Goal: Transaction & Acquisition: Purchase product/service

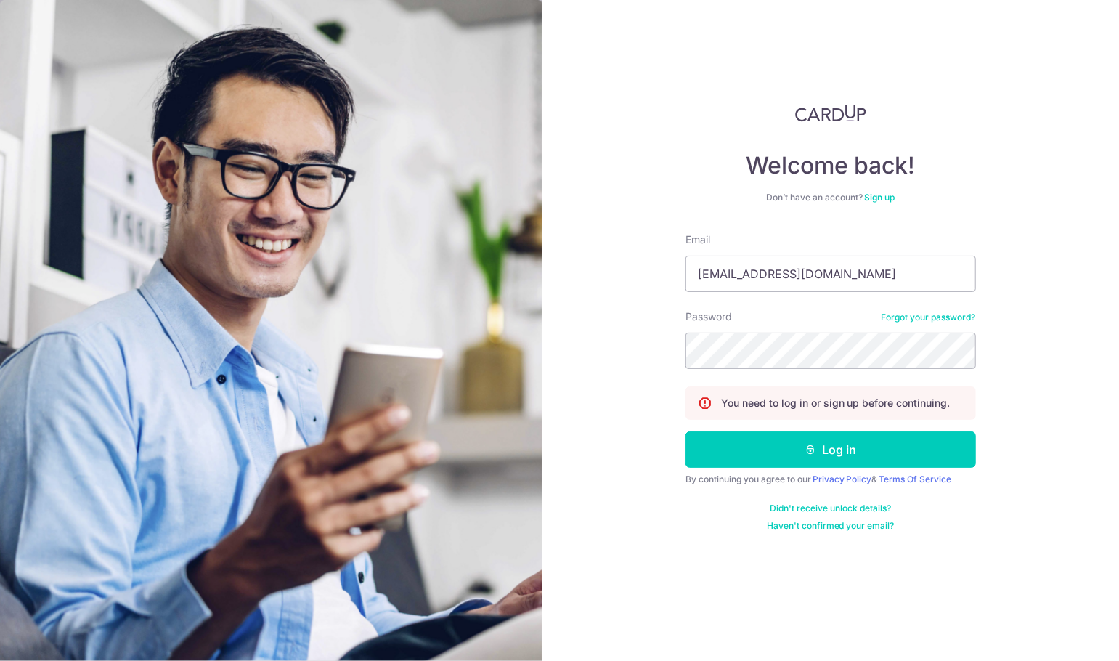
type input "elizabethangsh@gmail.com"
click at [686, 431] on button "Log in" at bounding box center [831, 449] width 290 height 36
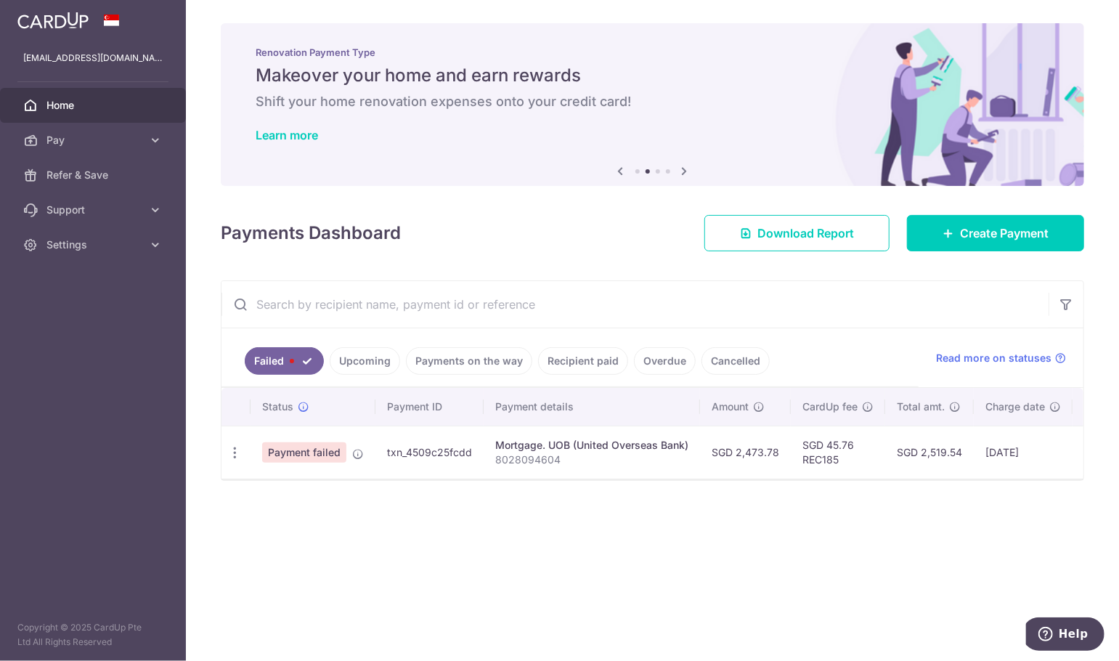
click at [562, 367] on link "Recipient paid" at bounding box center [583, 361] width 90 height 28
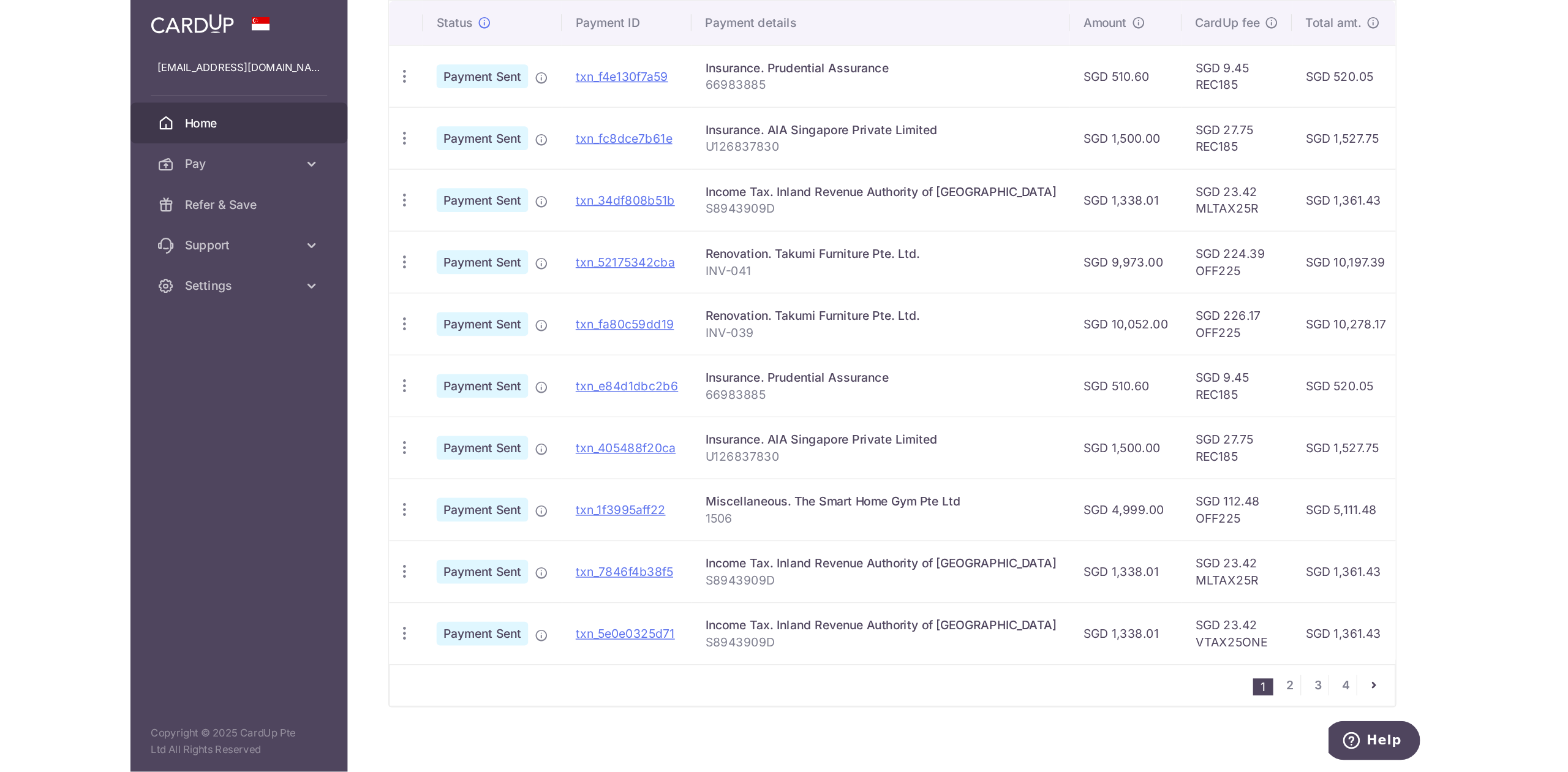
scroll to position [127, 0]
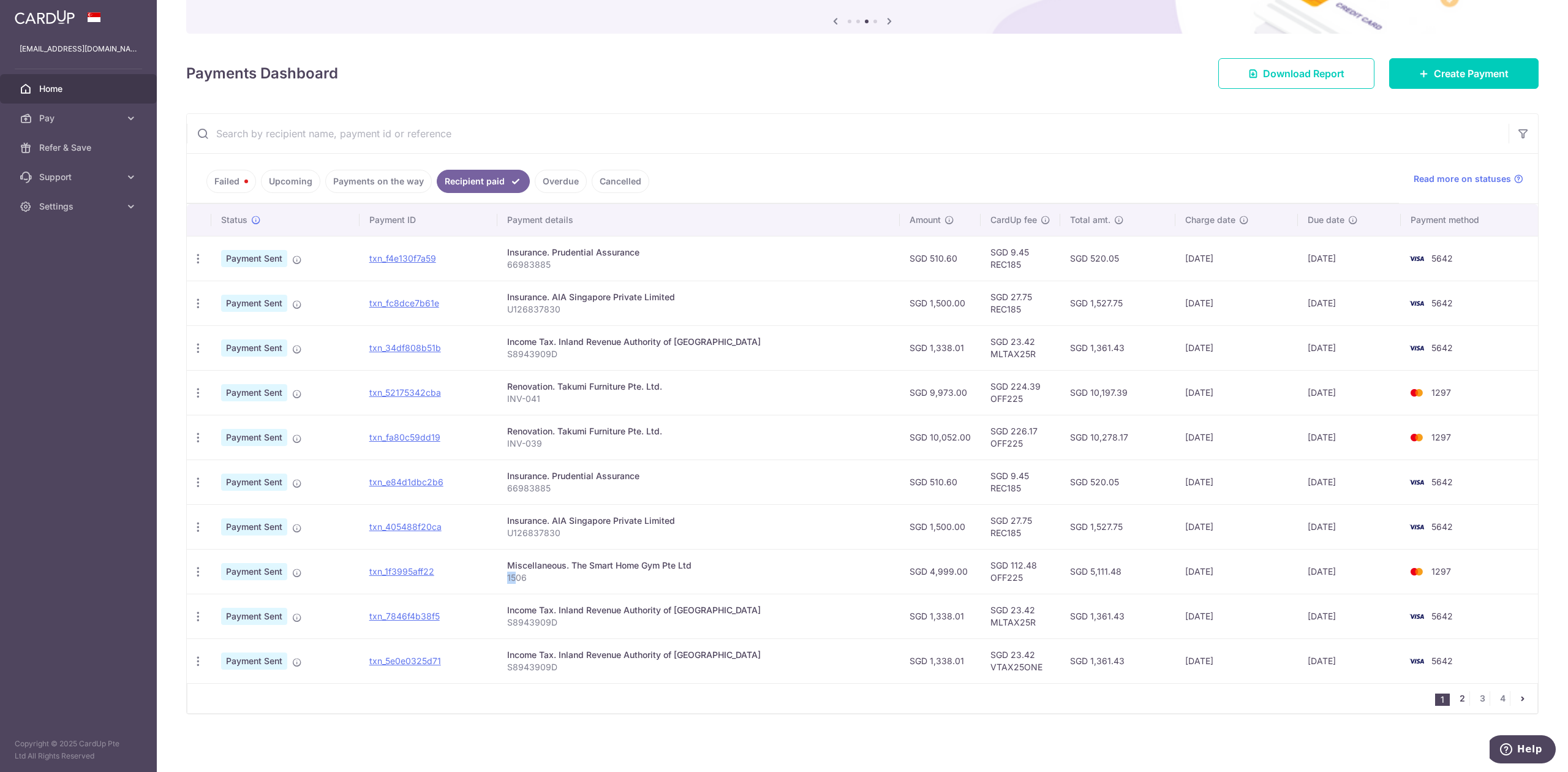
click at [943, 557] on link "2" at bounding box center [1462, 698] width 14 height 14
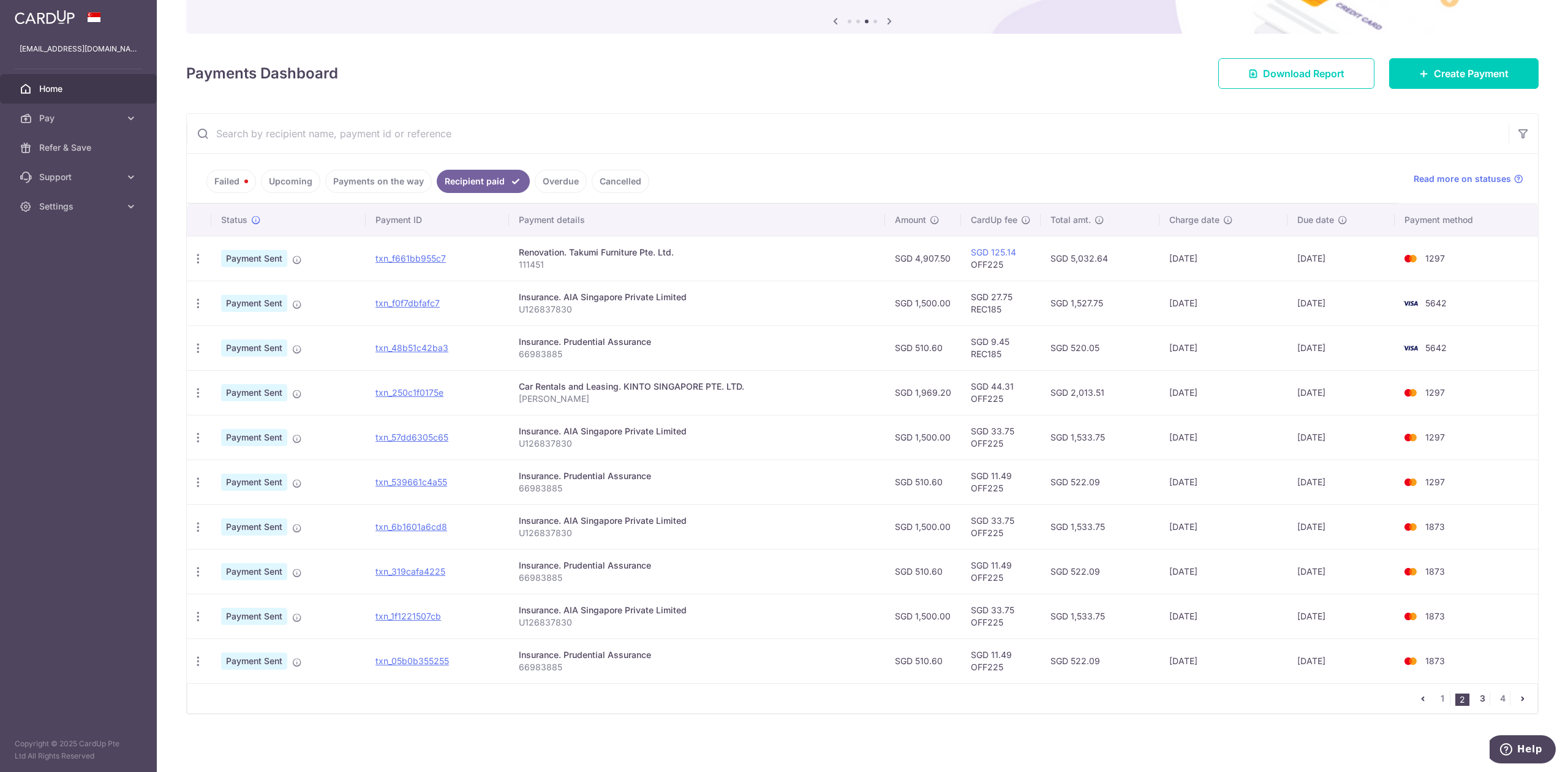
click at [943, 557] on link "3" at bounding box center [1482, 698] width 14 height 14
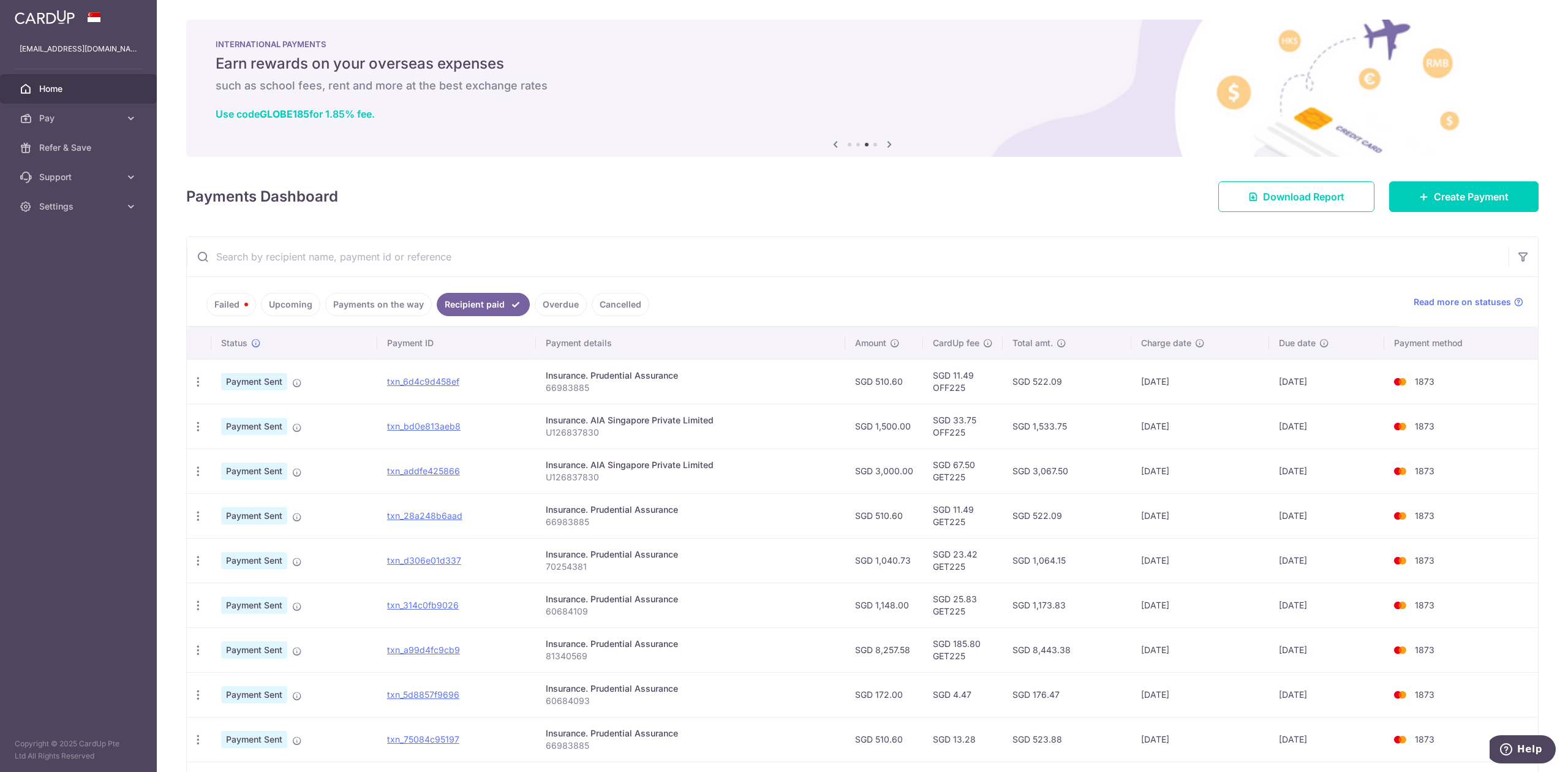
click at [943, 127] on div "INTERNATIONAL PAYMENTS Earn rewards on your overseas expenses such as school fe…" at bounding box center [862, 80] width 1352 height 122
click at [615, 263] on input "text" at bounding box center [847, 256] width 1322 height 39
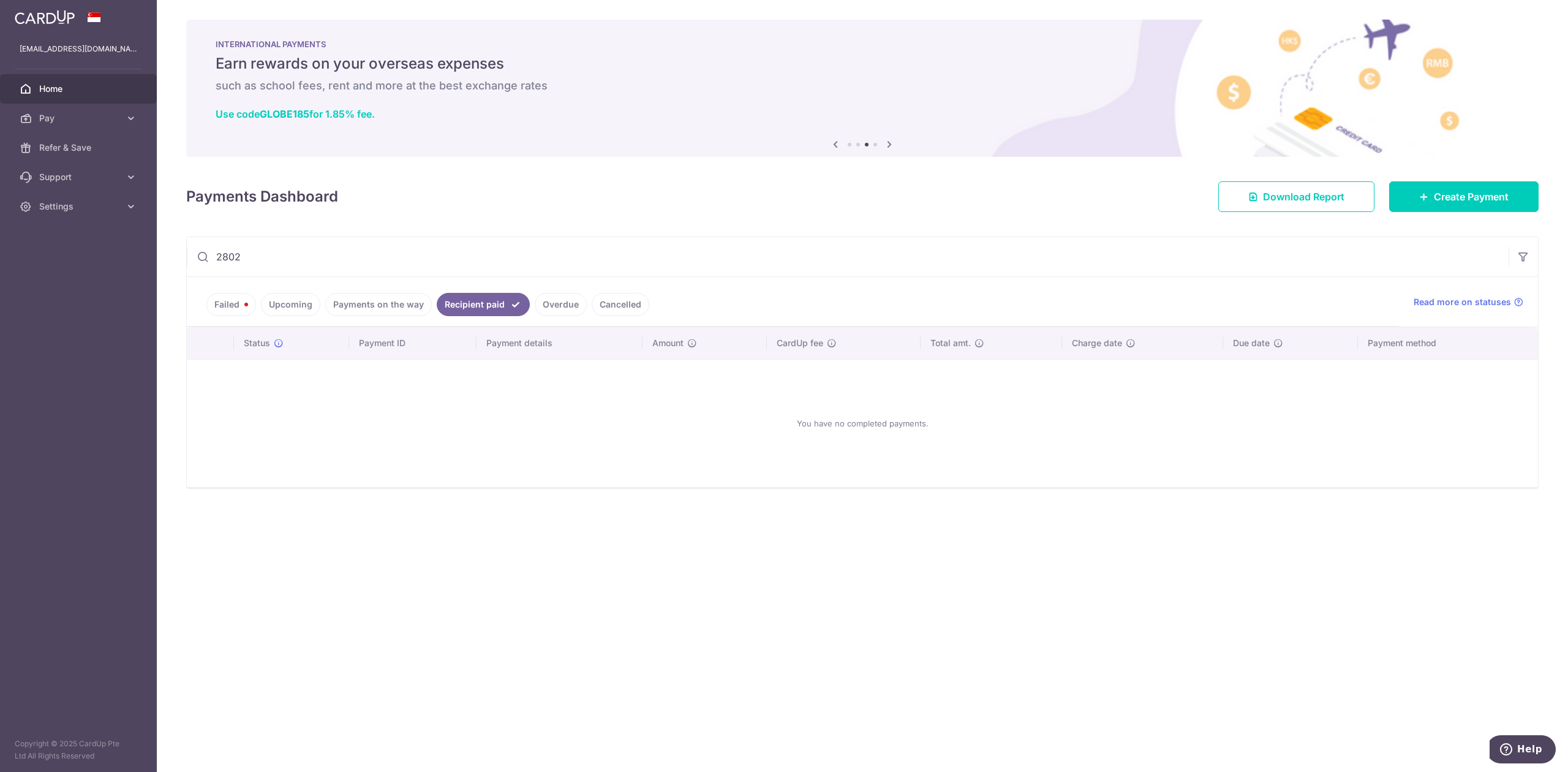
click at [306, 310] on link "Upcoming" at bounding box center [290, 305] width 59 height 24
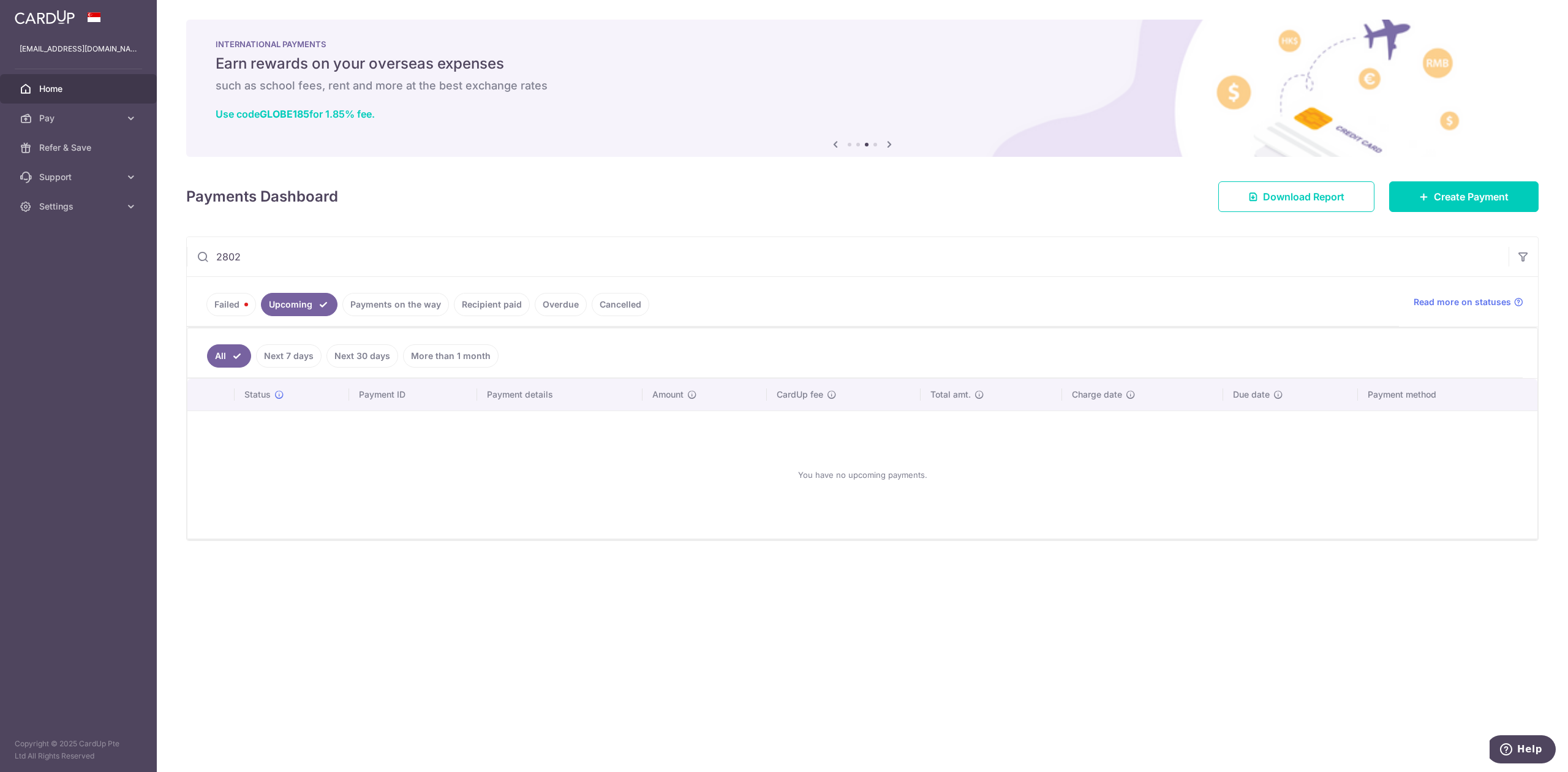
click at [245, 309] on link "Failed" at bounding box center [231, 305] width 50 height 24
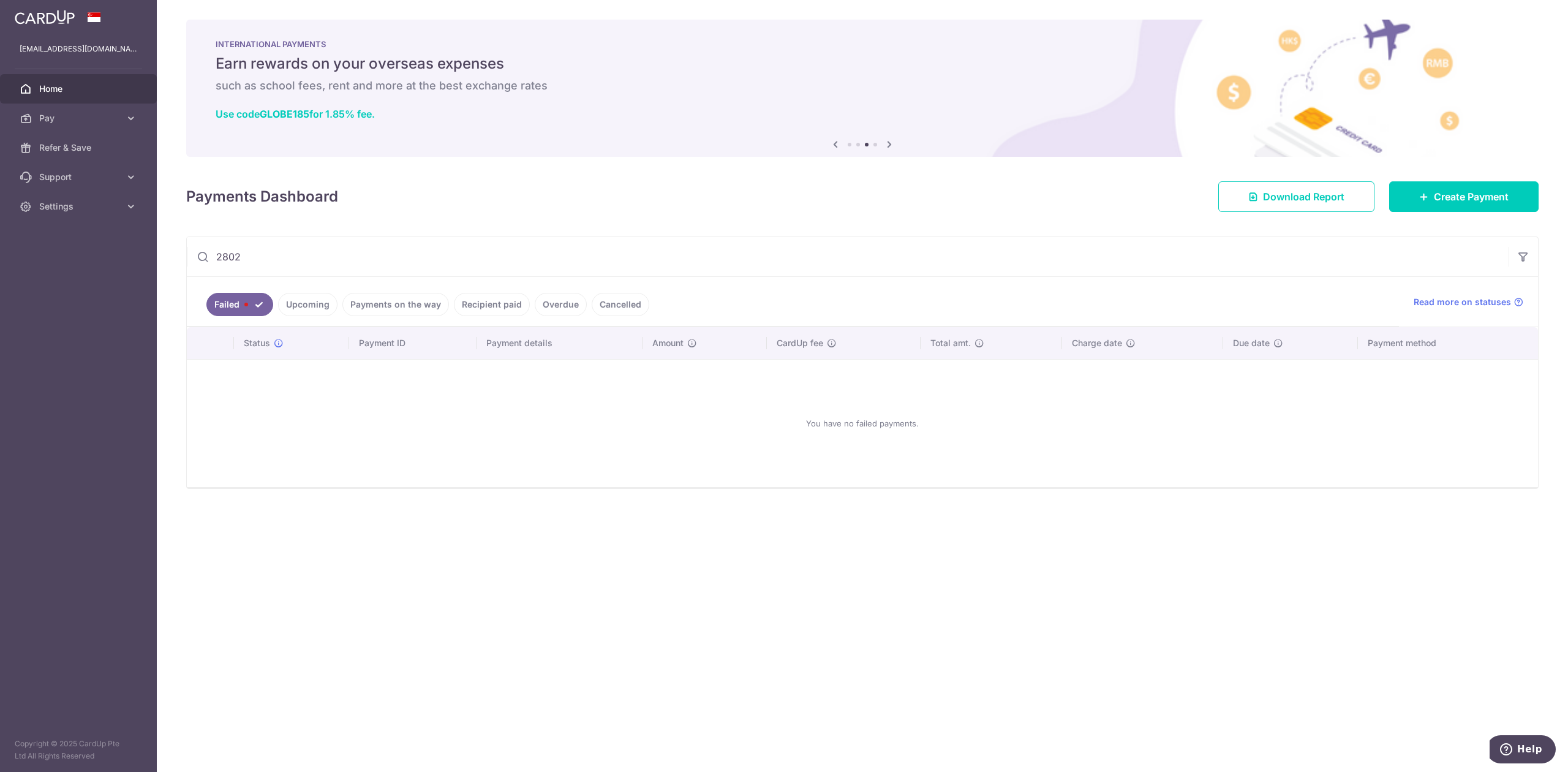
click at [341, 256] on input "2802" at bounding box center [847, 256] width 1322 height 39
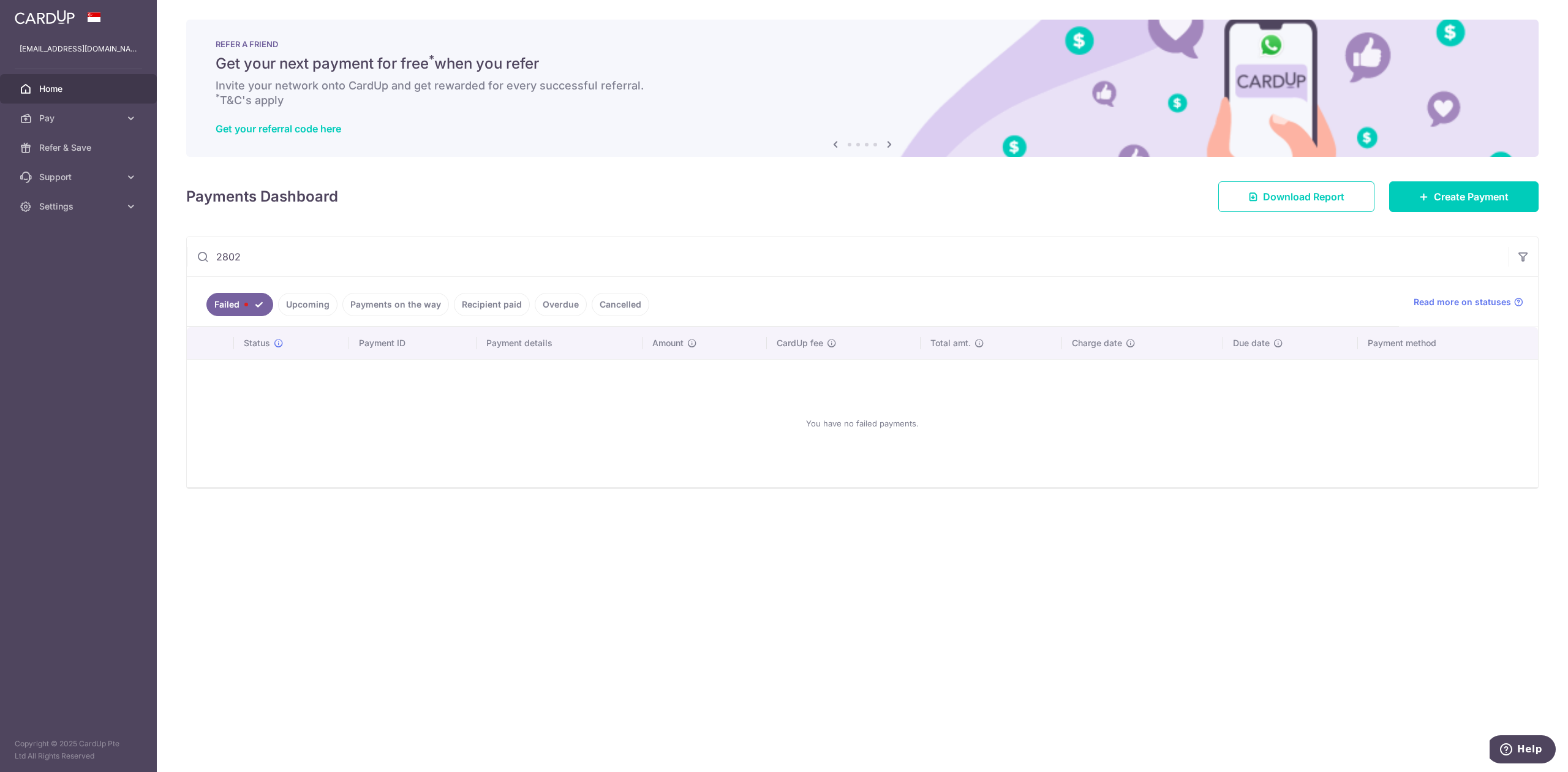
click at [899, 557] on div "× Pause Schedule Pause all future payments in this series Pause just this one p…" at bounding box center [862, 386] width 1411 height 772
click at [354, 267] on input "2802" at bounding box center [847, 256] width 1322 height 39
click at [354, 266] on input "2802" at bounding box center [847, 256] width 1322 height 39
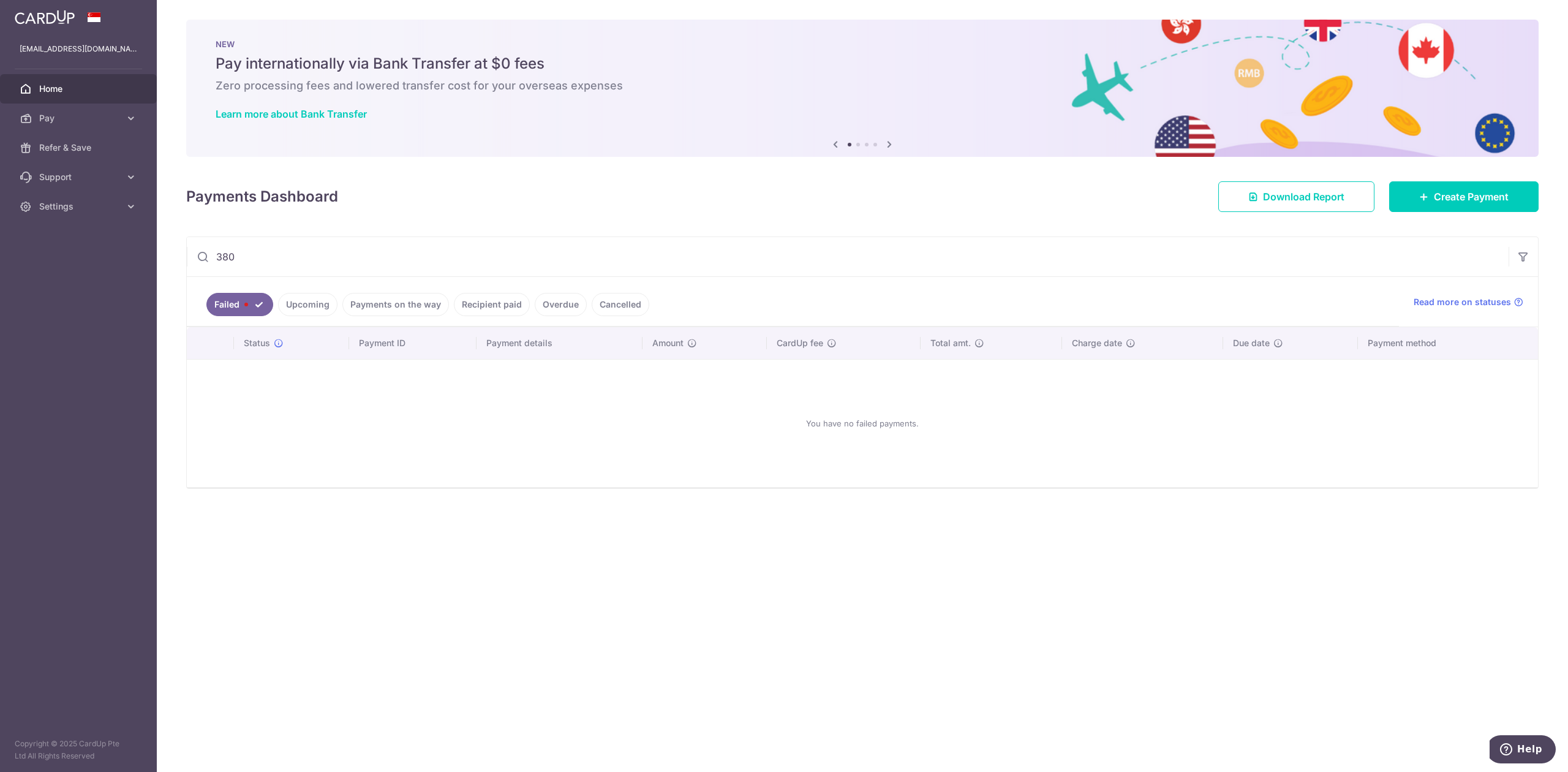
type input "380"
click at [322, 310] on link "Upcoming" at bounding box center [308, 305] width 59 height 24
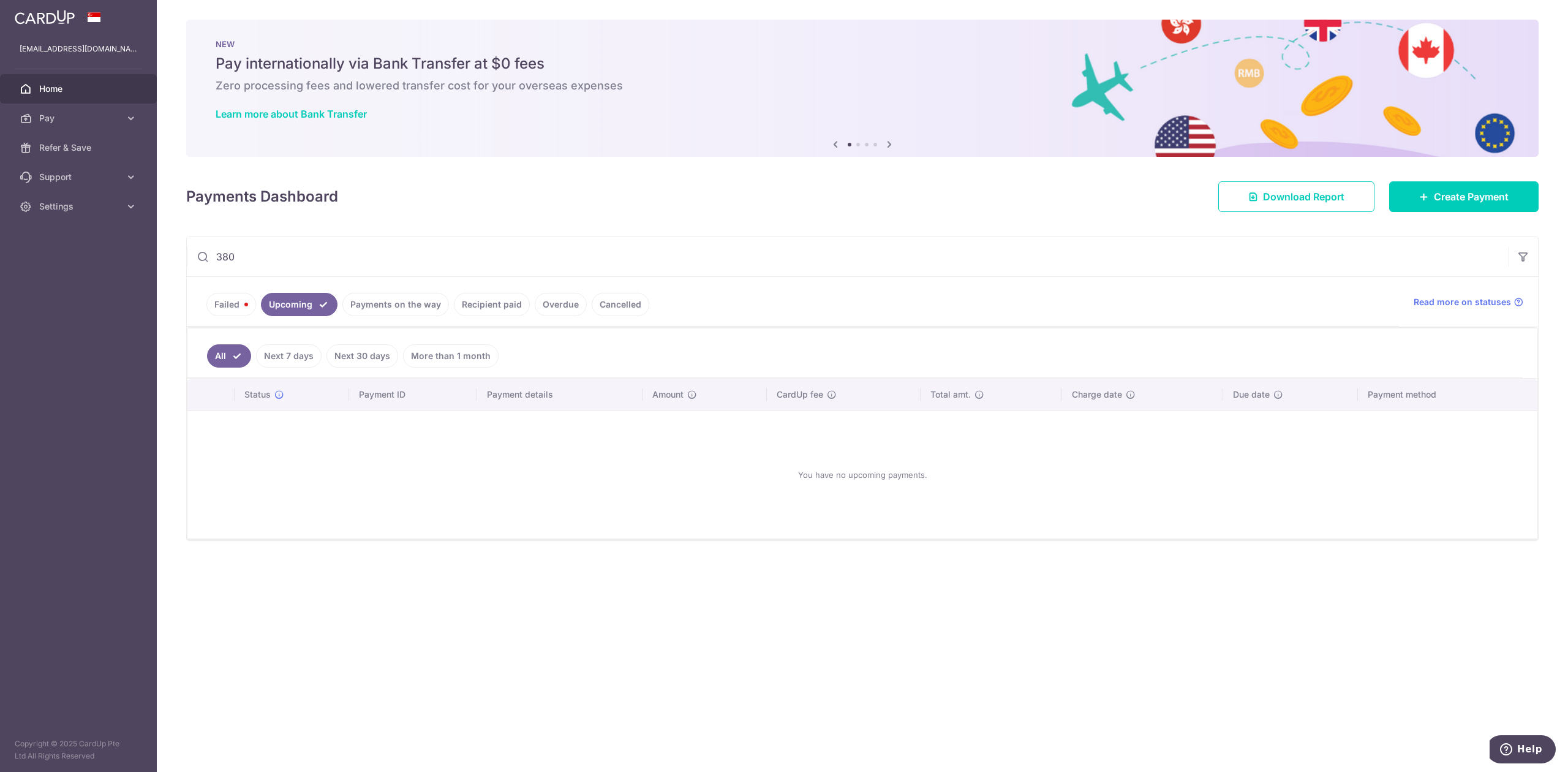
click at [380, 304] on link "Payments on the way" at bounding box center [396, 305] width 106 height 24
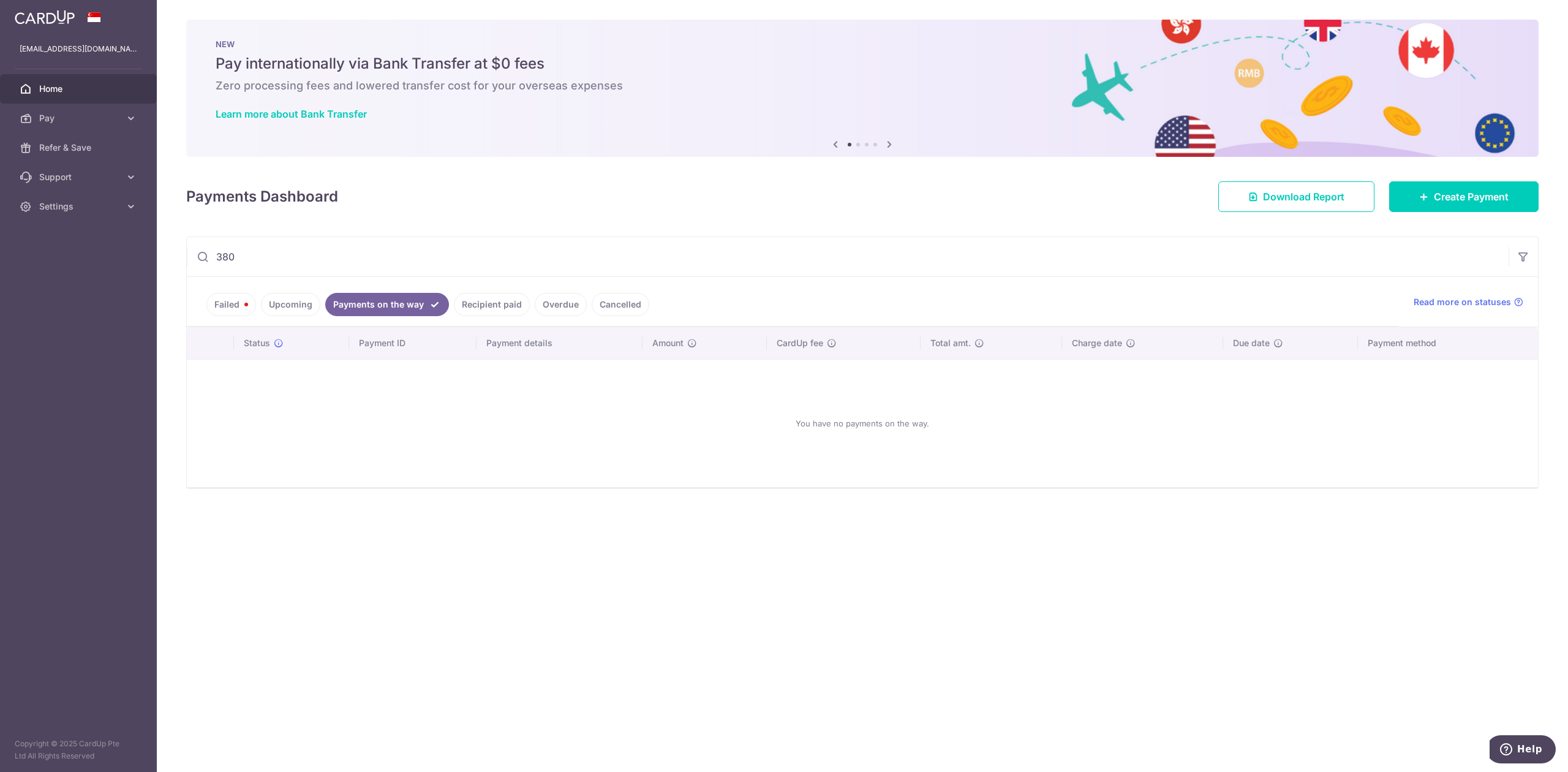
click at [466, 307] on link "Recipient paid" at bounding box center [492, 305] width 76 height 24
click at [567, 307] on link "Overdue" at bounding box center [561, 305] width 52 height 24
click at [621, 305] on link "Cancelled" at bounding box center [621, 305] width 57 height 24
click at [270, 260] on input "380" at bounding box center [847, 256] width 1322 height 39
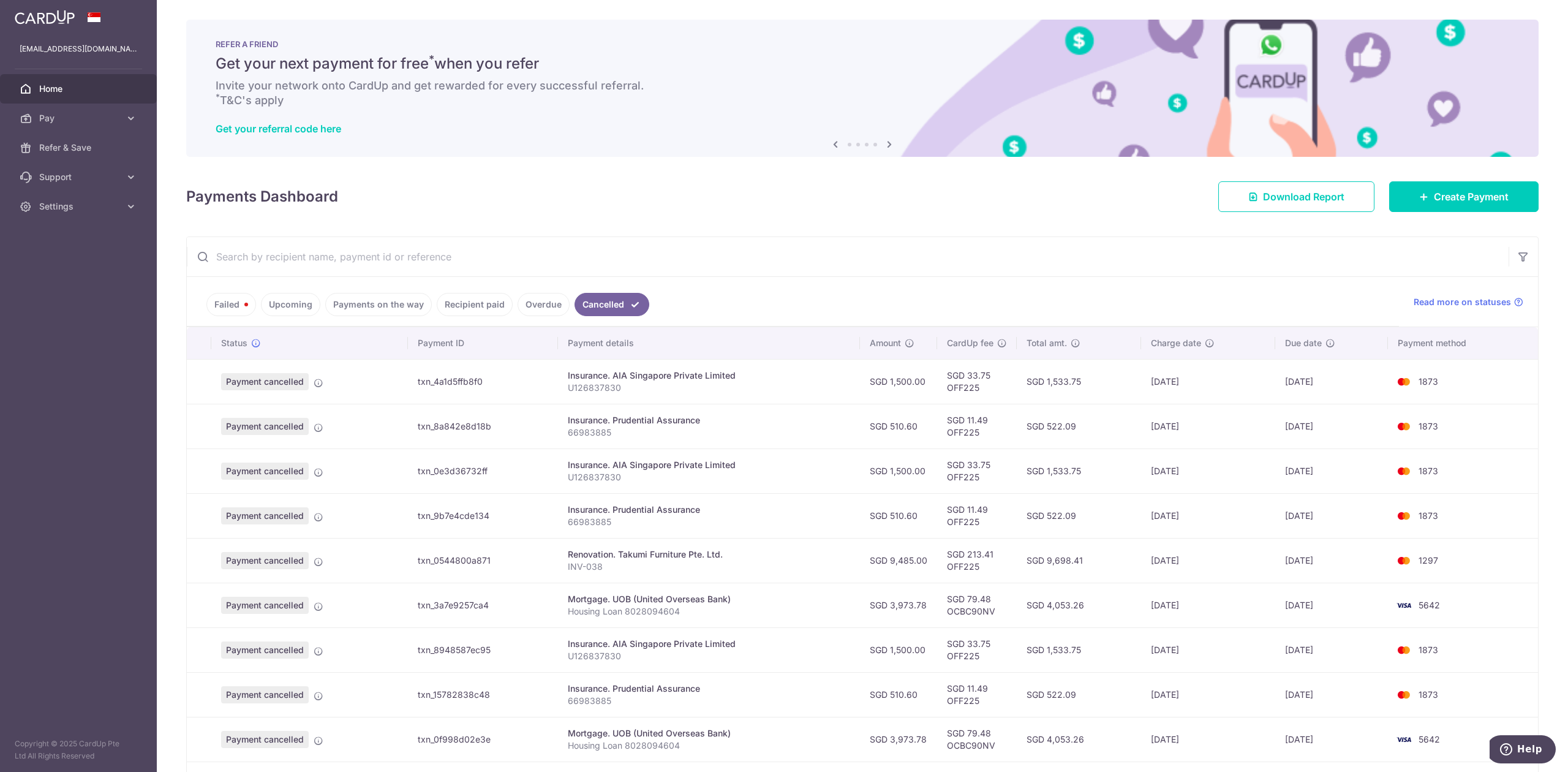
click at [450, 251] on input "text" at bounding box center [847, 256] width 1322 height 39
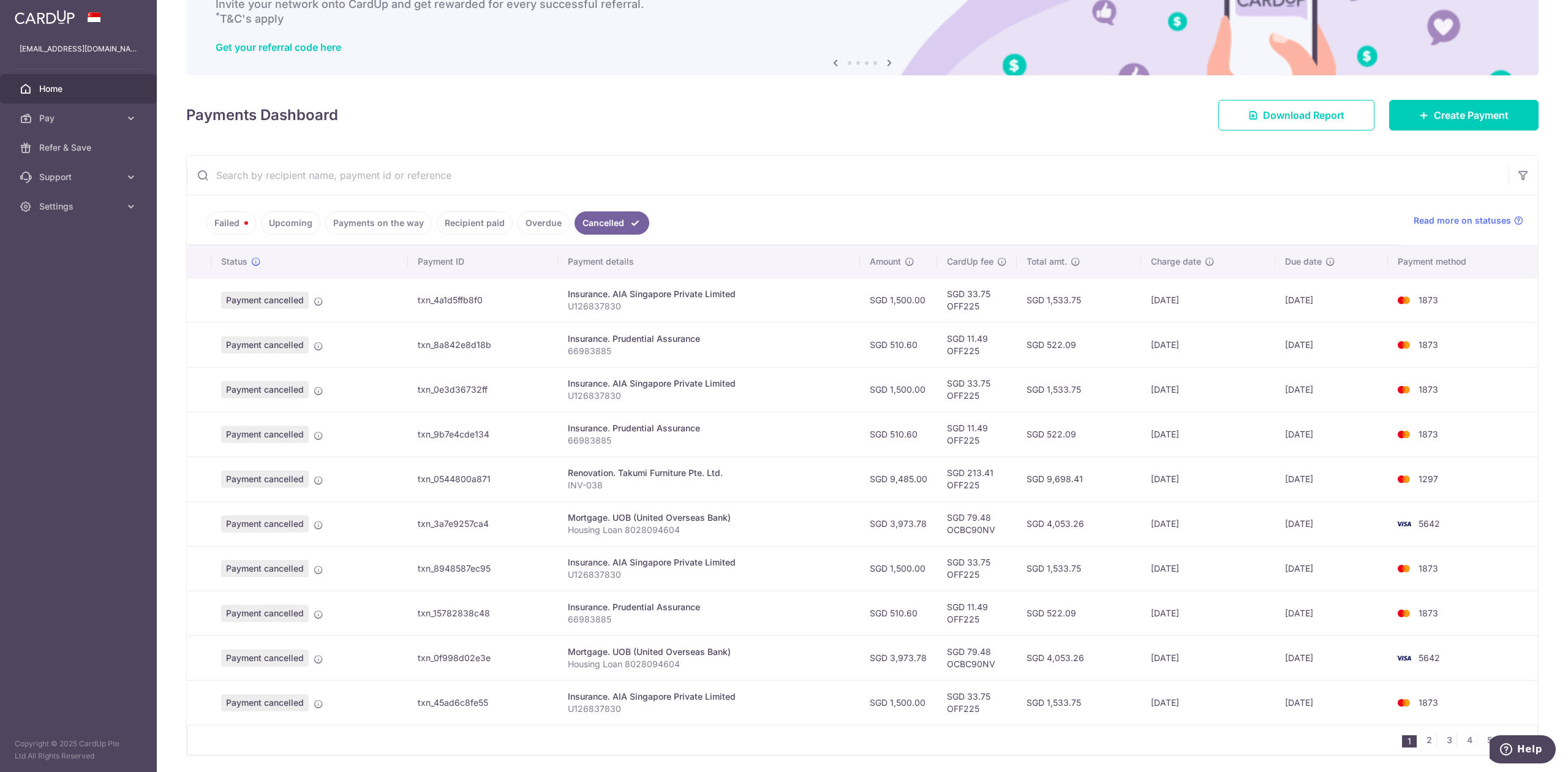
scroll to position [127, 0]
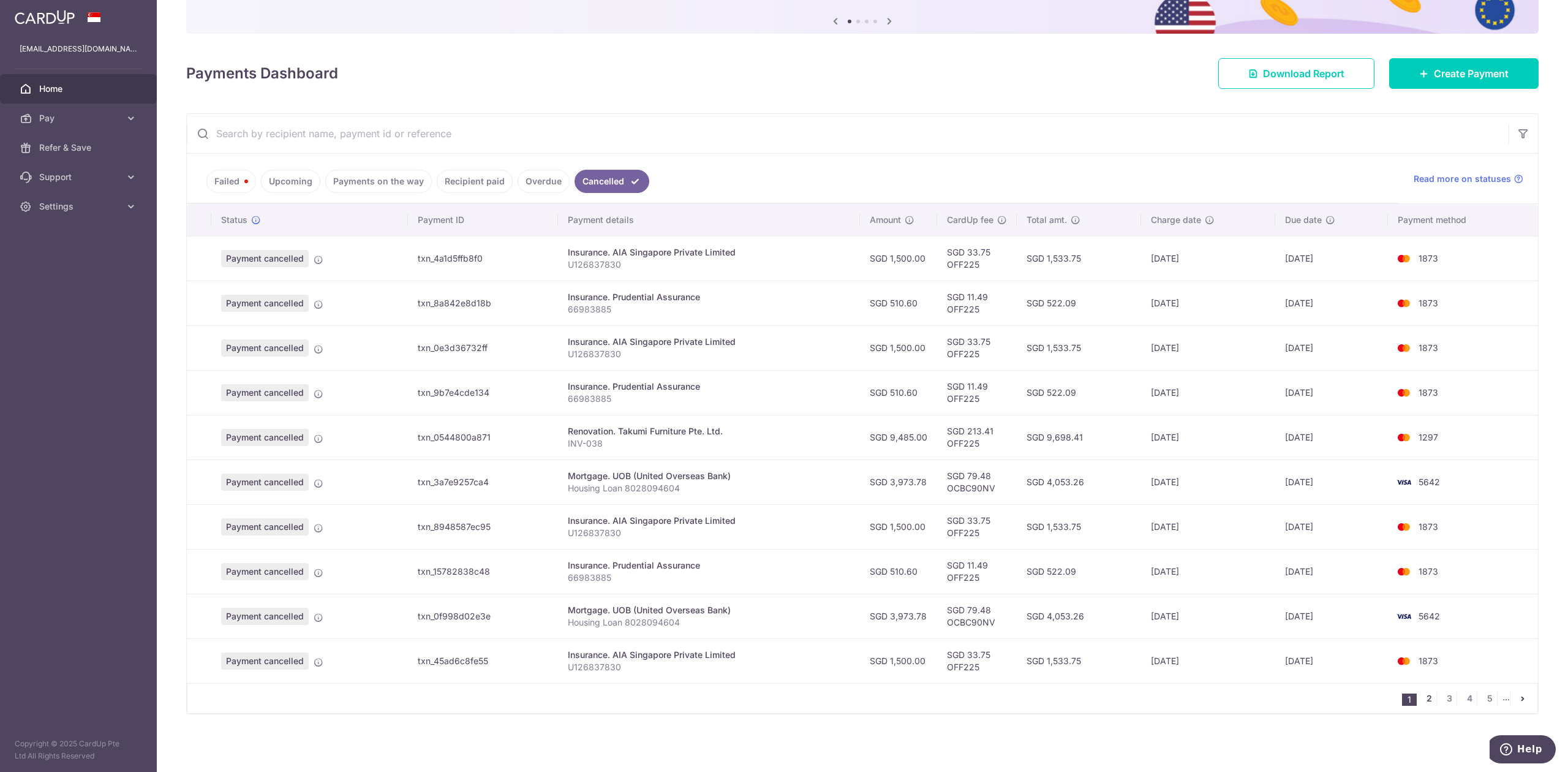
click at [943, 557] on link "2" at bounding box center [1429, 698] width 14 height 14
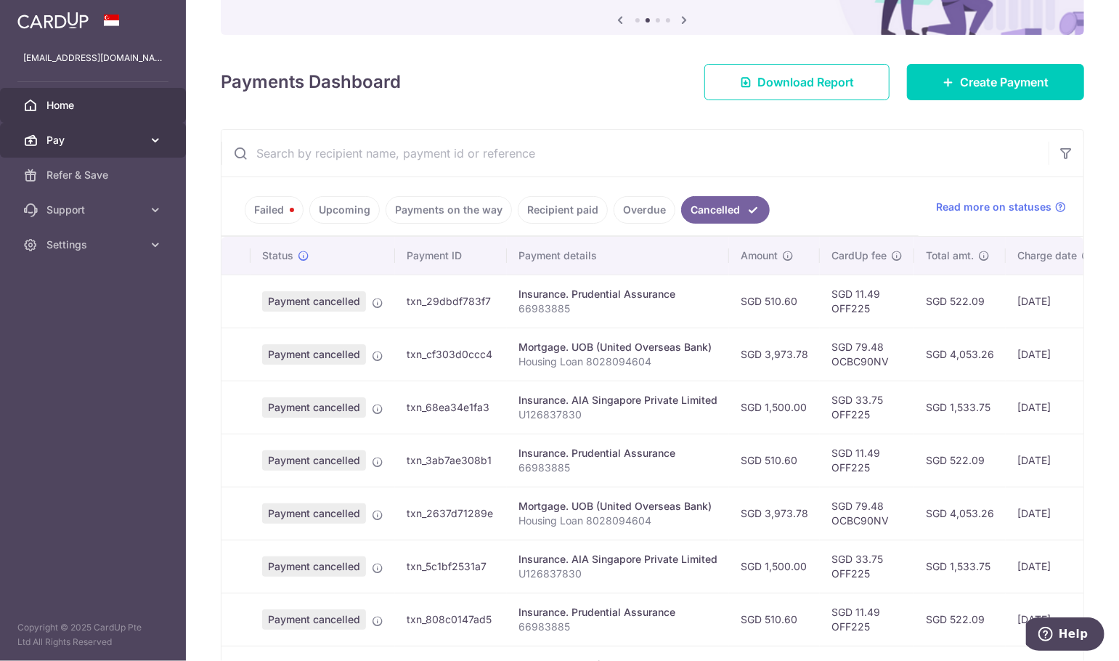
click at [97, 147] on span "Pay" at bounding box center [94, 140] width 96 height 15
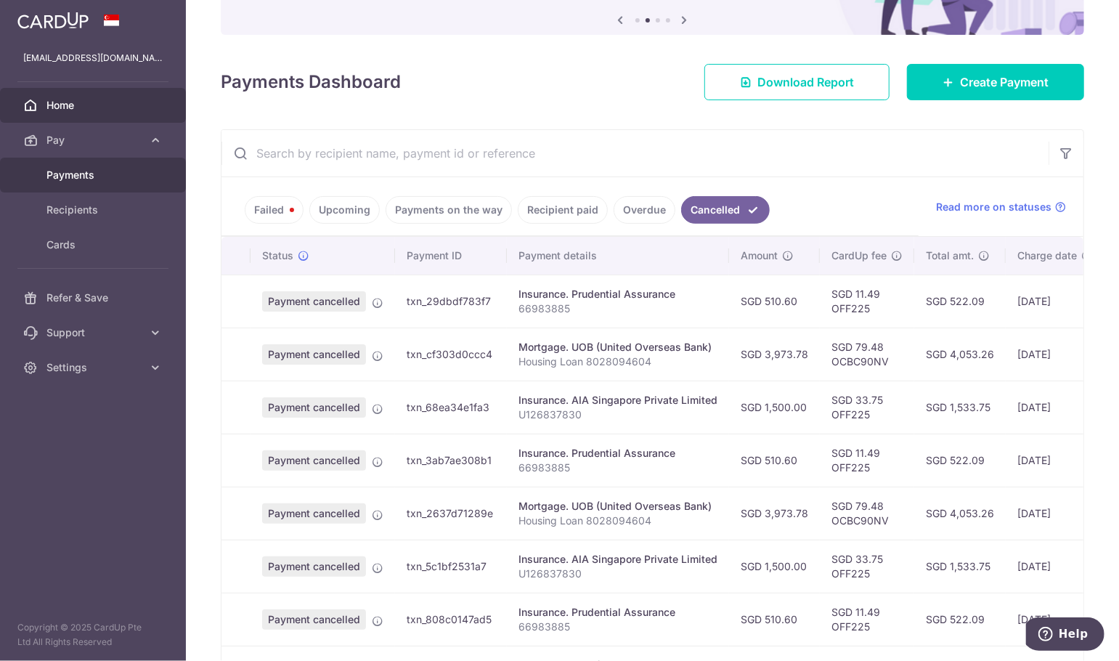
click at [90, 172] on span "Payments" at bounding box center [94, 175] width 96 height 15
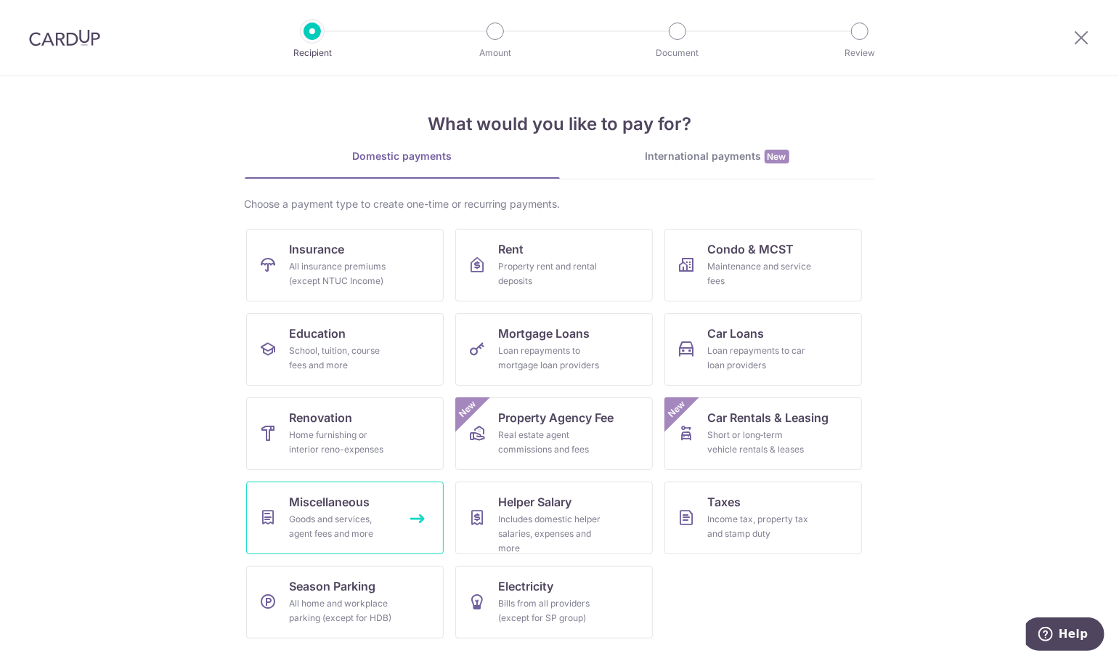
click at [367, 497] on span "Miscellaneous" at bounding box center [330, 501] width 81 height 17
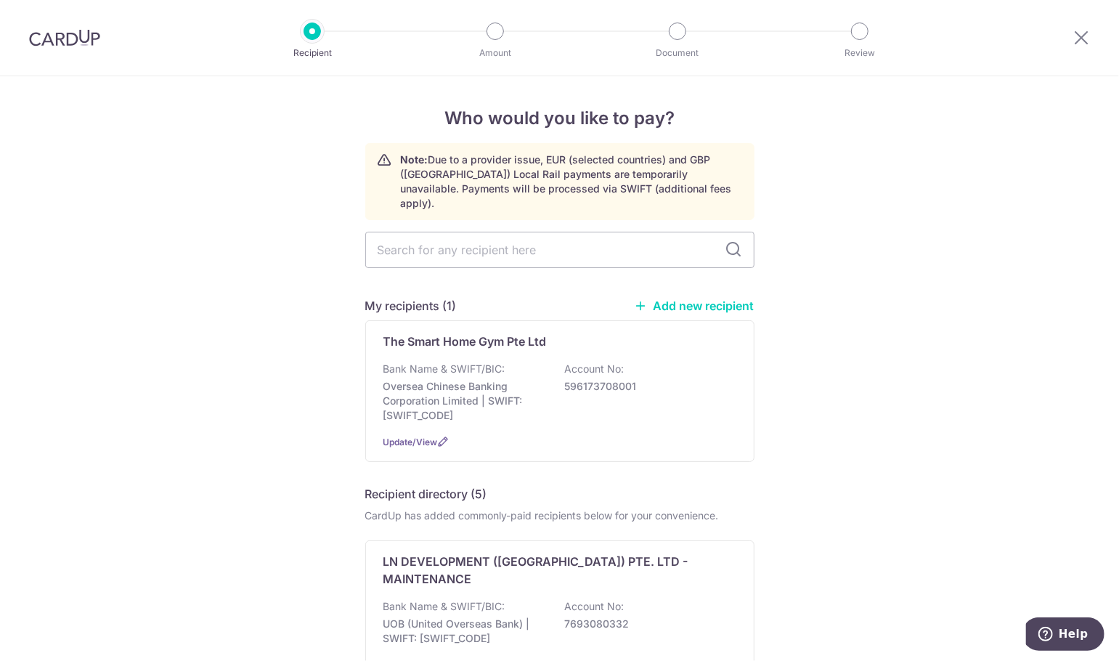
click at [669, 298] on link "Add new recipient" at bounding box center [695, 305] width 120 height 15
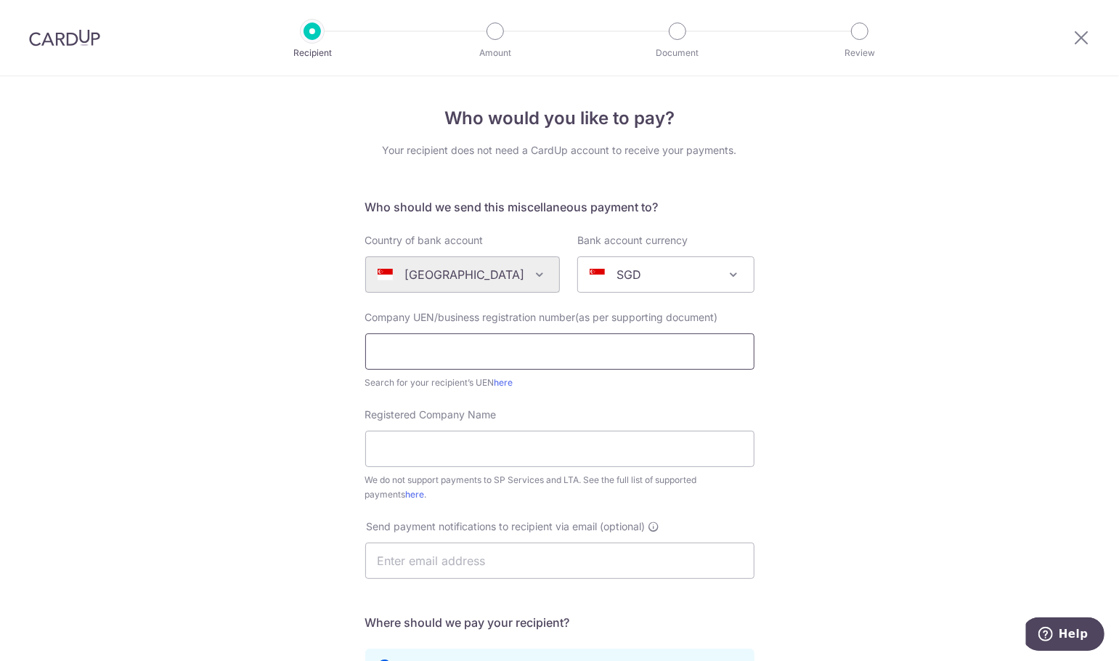
click at [518, 346] on input "text" at bounding box center [559, 351] width 389 height 36
type input "201712097K"
click at [453, 439] on input "Registered Company Name" at bounding box center [559, 449] width 389 height 36
click at [406, 497] on link "here" at bounding box center [415, 494] width 19 height 11
click at [410, 353] on input "201712097K" at bounding box center [559, 351] width 389 height 36
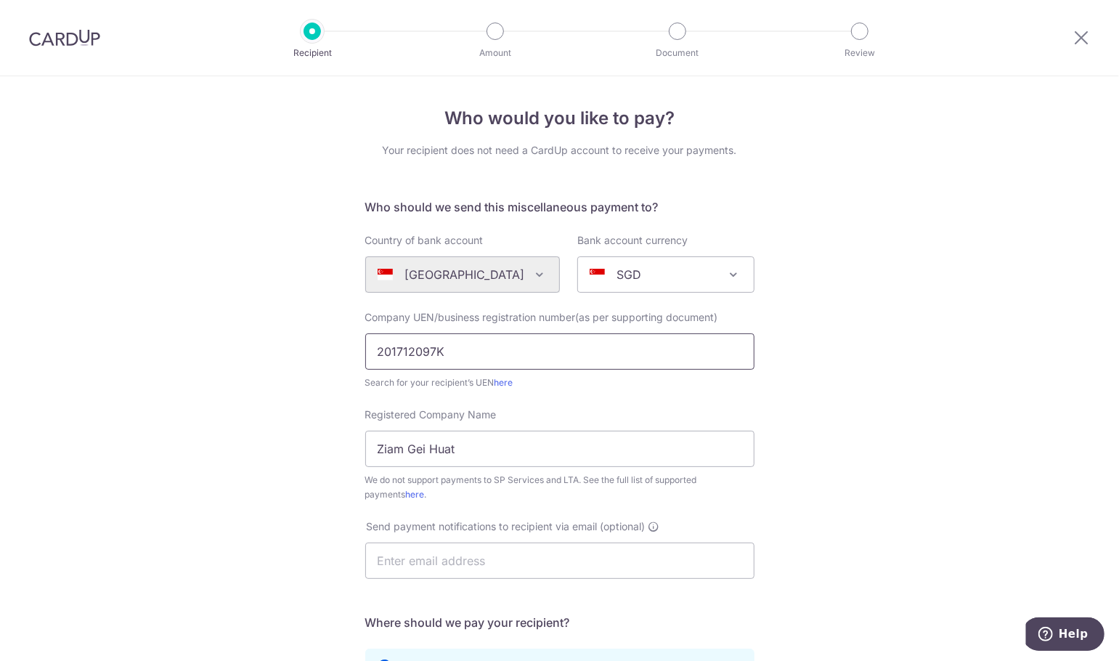
click at [410, 353] on input "201712097K" at bounding box center [559, 351] width 389 height 36
click at [458, 451] on input "Ziam Gei Huat" at bounding box center [559, 449] width 389 height 36
paste input "IAM GEI HUAT ALUMINIUM PTE. LTD."
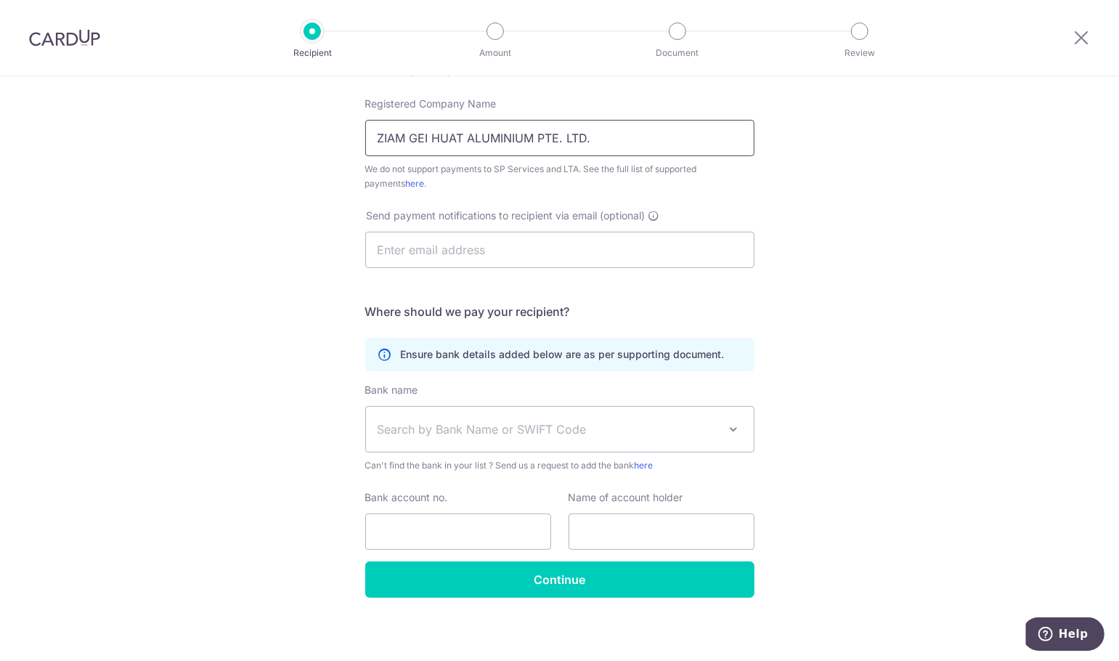
scroll to position [317, 0]
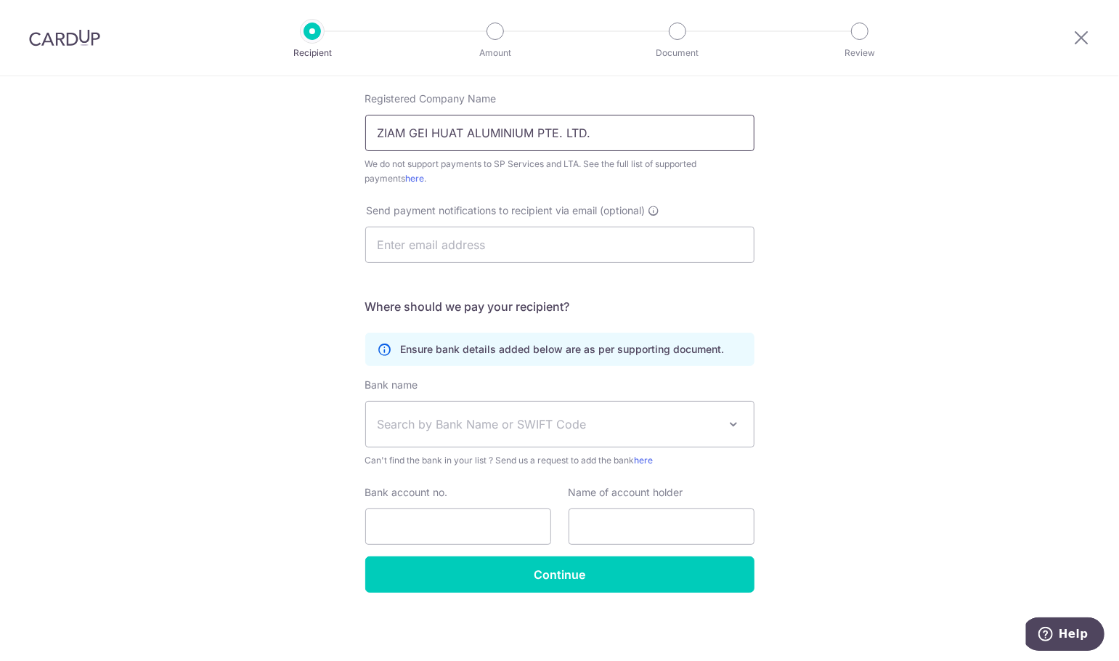
type input "ZIAM GEI HUAT ALUMINIUM PTE. LTD."
click at [494, 425] on span "Search by Bank Name or SWIFT Code" at bounding box center [548, 423] width 341 height 17
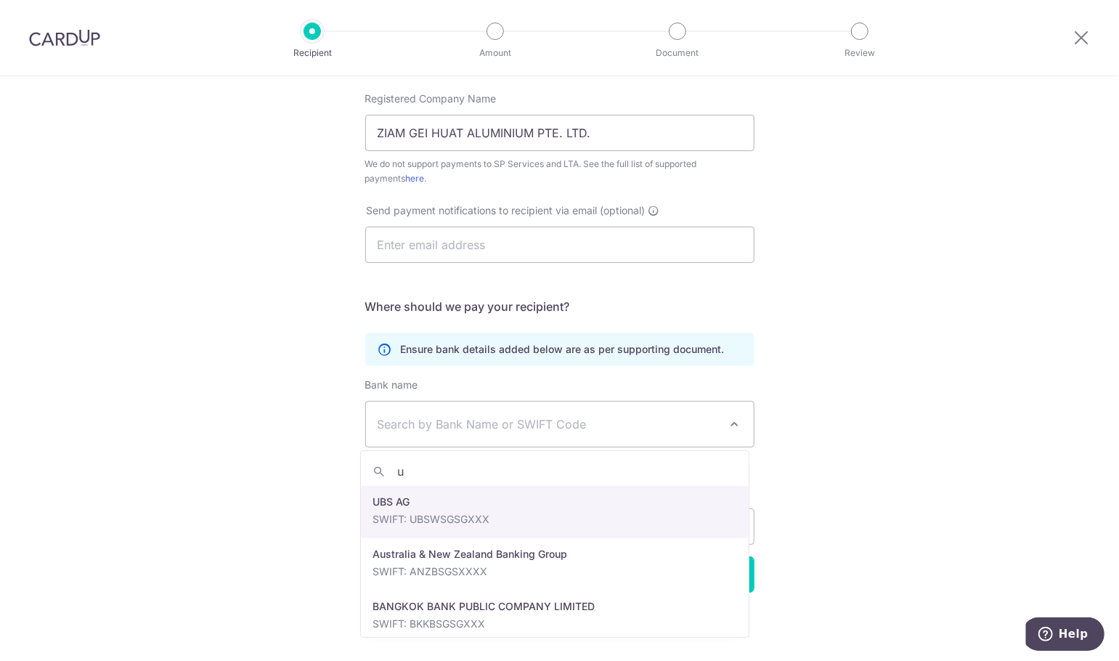
type input "uo"
select select "23668"
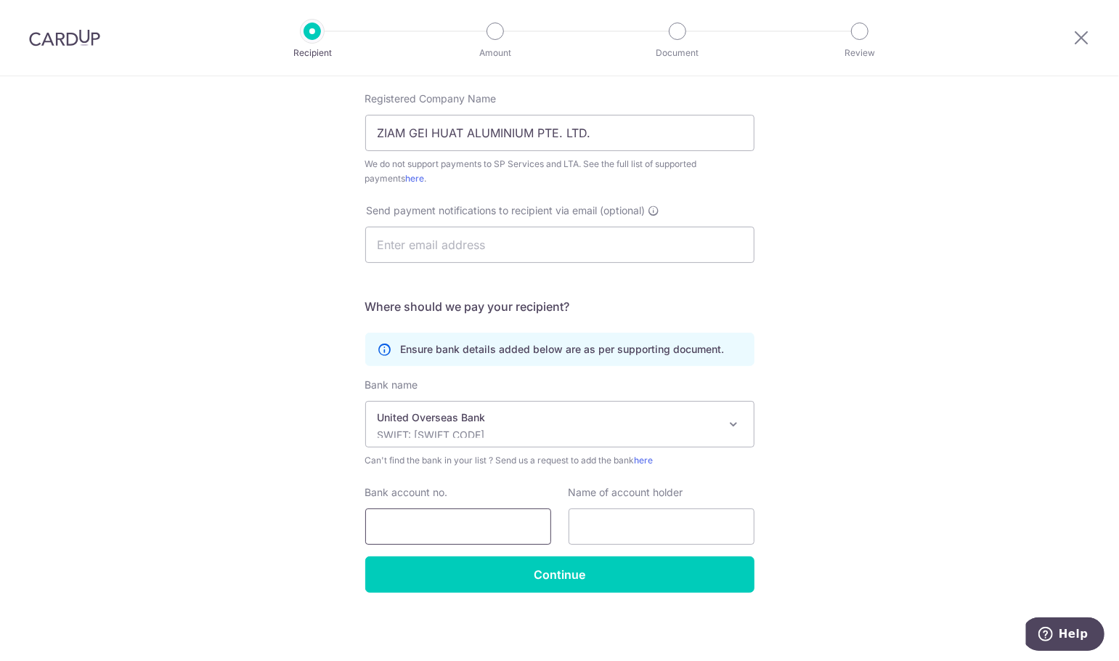
click at [505, 530] on input "Bank account no." at bounding box center [458, 526] width 186 height 36
type input "3803291894"
click at [646, 530] on input "text" at bounding box center [662, 526] width 186 height 36
paste input "ZIAM GEI HUAT ALUMINIUM PTE. LTD."
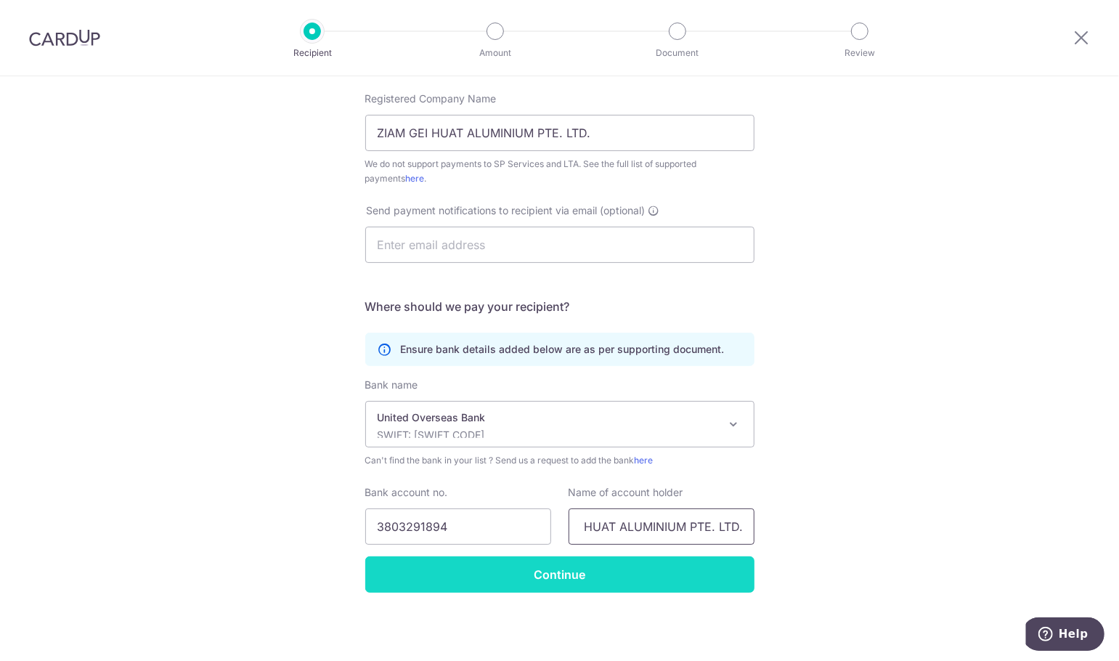
type input "ZIAM GEI HUAT ALUMINIUM PTE. LTD."
click at [638, 564] on input "Continue" at bounding box center [559, 574] width 389 height 36
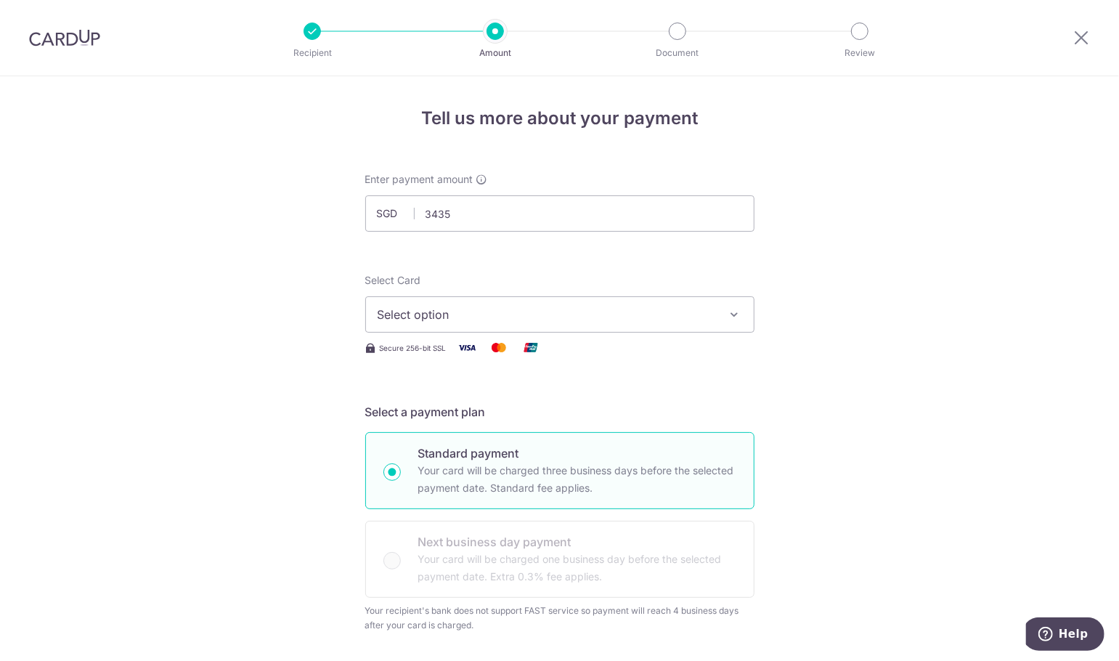
type input "3,435.00"
click at [532, 309] on span "Select option" at bounding box center [547, 314] width 338 height 17
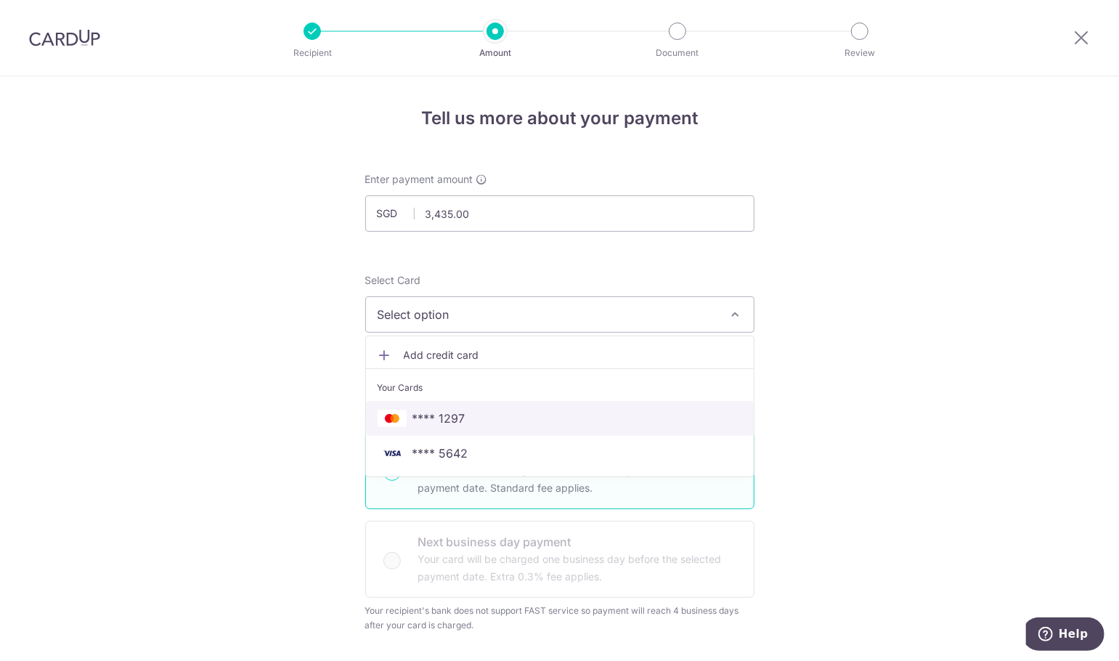
click at [508, 420] on span "**** 1297" at bounding box center [560, 418] width 365 height 17
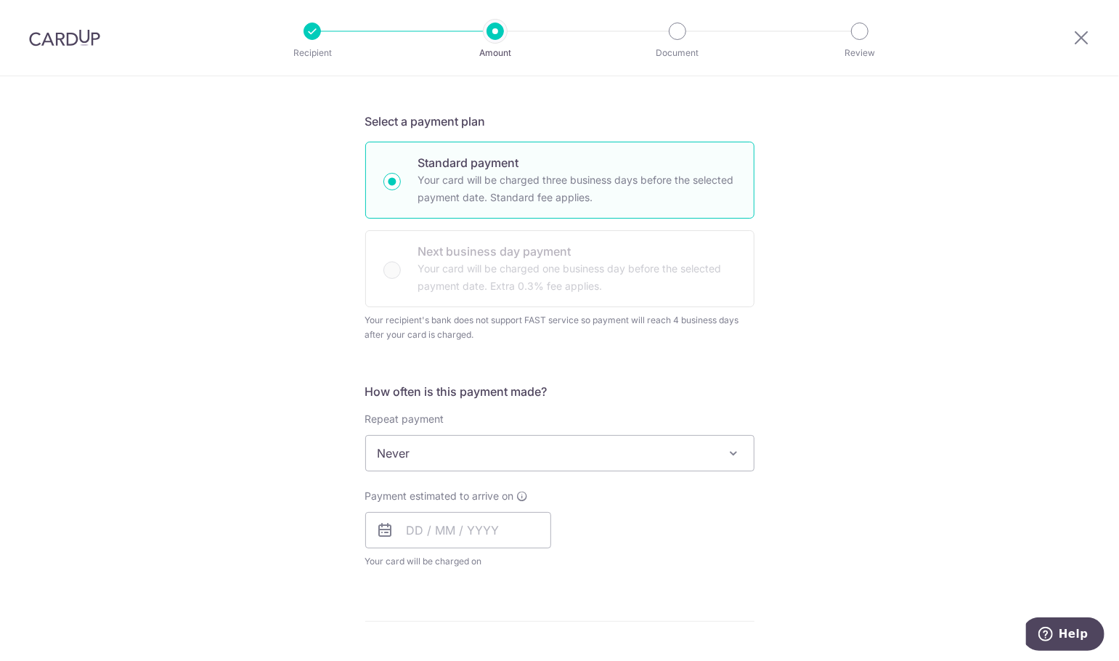
scroll to position [387, 0]
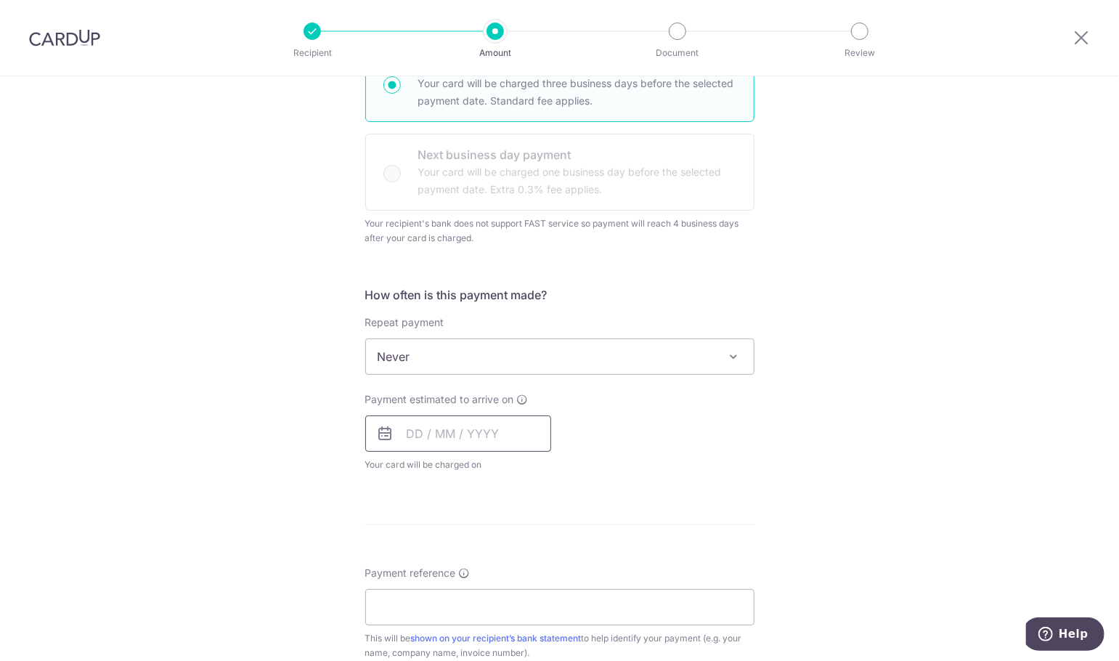
click at [450, 431] on input "text" at bounding box center [458, 433] width 186 height 36
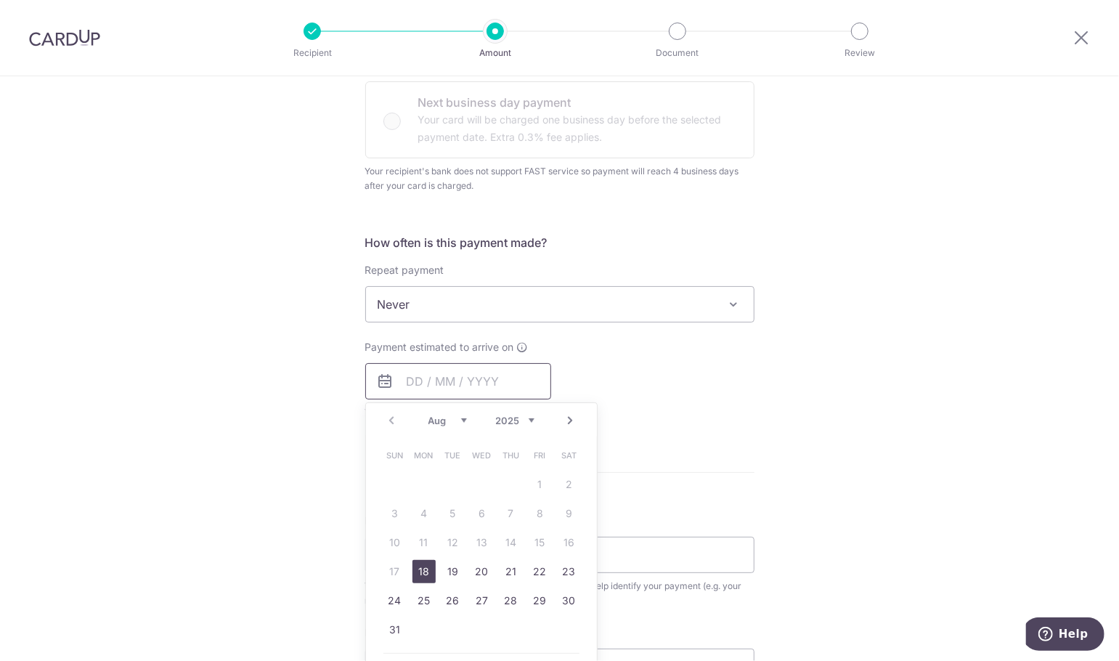
scroll to position [484, 0]
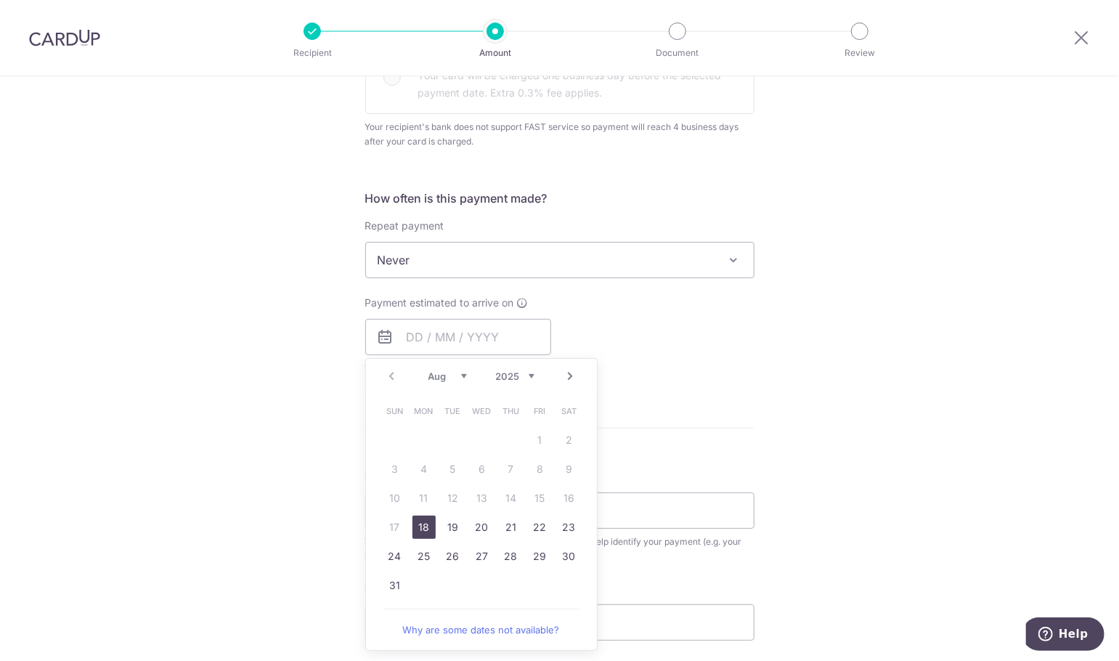
click at [417, 529] on link "18" at bounding box center [423, 527] width 23 height 23
type input "18/08/2025"
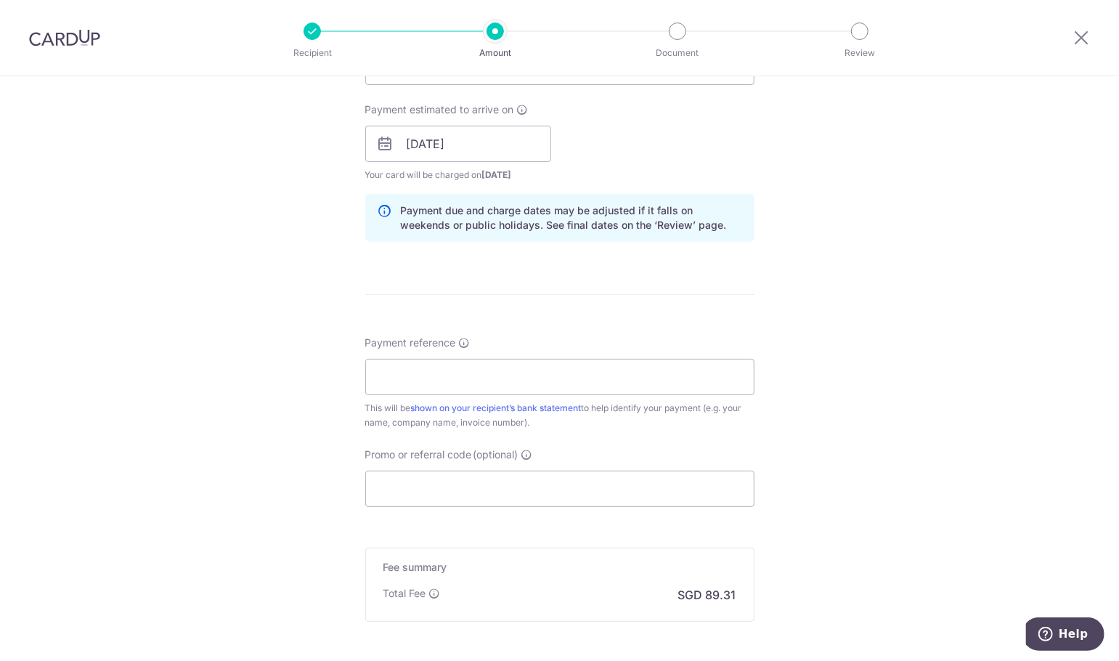
scroll to position [678, 0]
click at [545, 498] on input "Promo or referral code (optional)" at bounding box center [559, 488] width 389 height 36
paste input "OFF225"
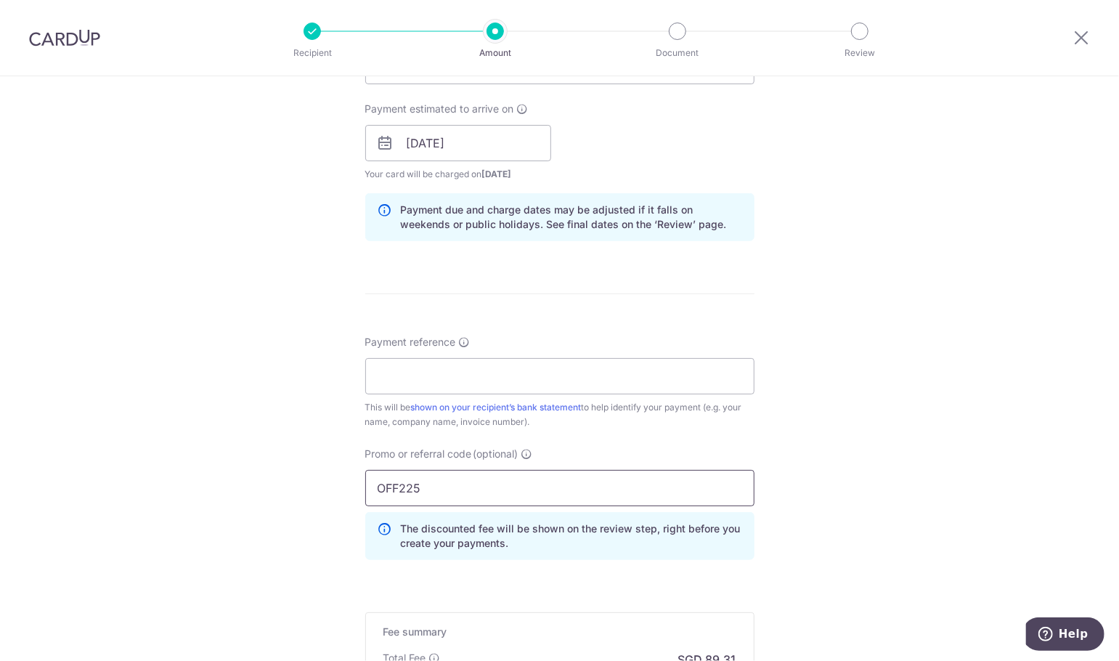
type input "OFF225"
click at [463, 629] on h5 "Fee summary" at bounding box center [559, 632] width 353 height 15
click at [443, 383] on input "Payment reference" at bounding box center [559, 376] width 389 height 36
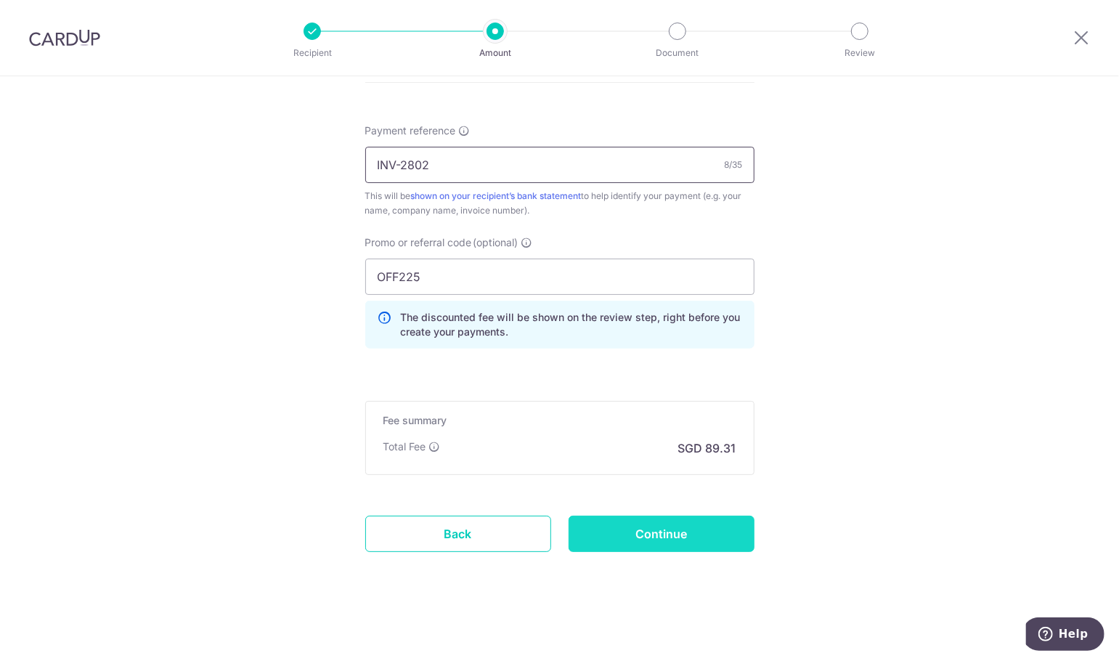
type input "INV-2802"
click at [645, 542] on input "Continue" at bounding box center [662, 534] width 186 height 36
type input "Create Schedule"
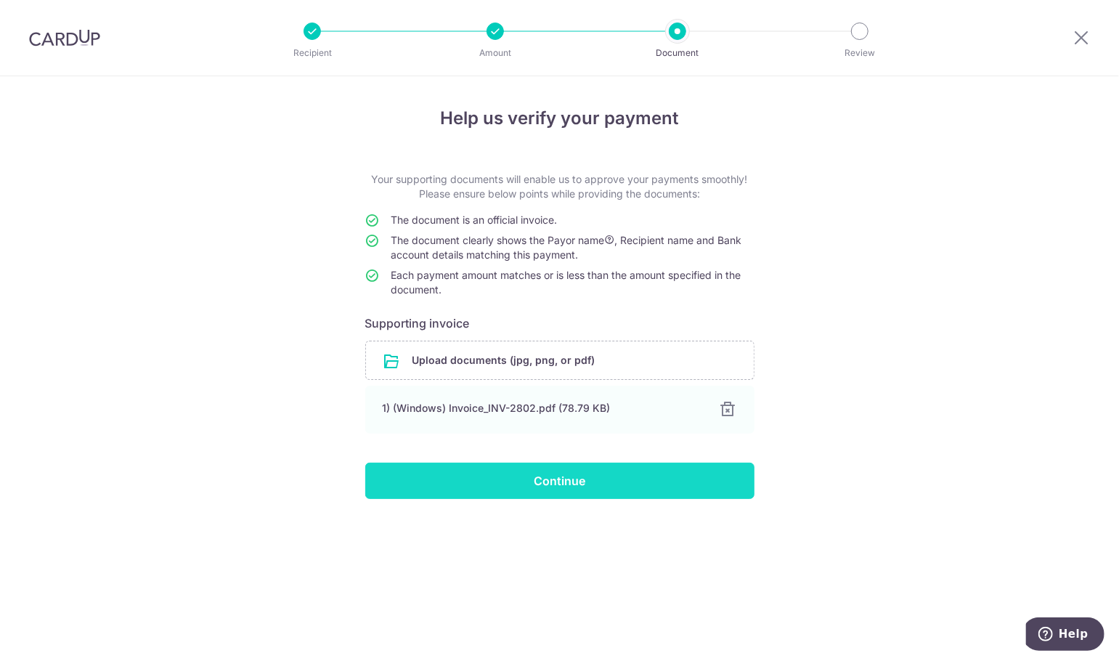
click at [568, 476] on input "Continue" at bounding box center [559, 481] width 389 height 36
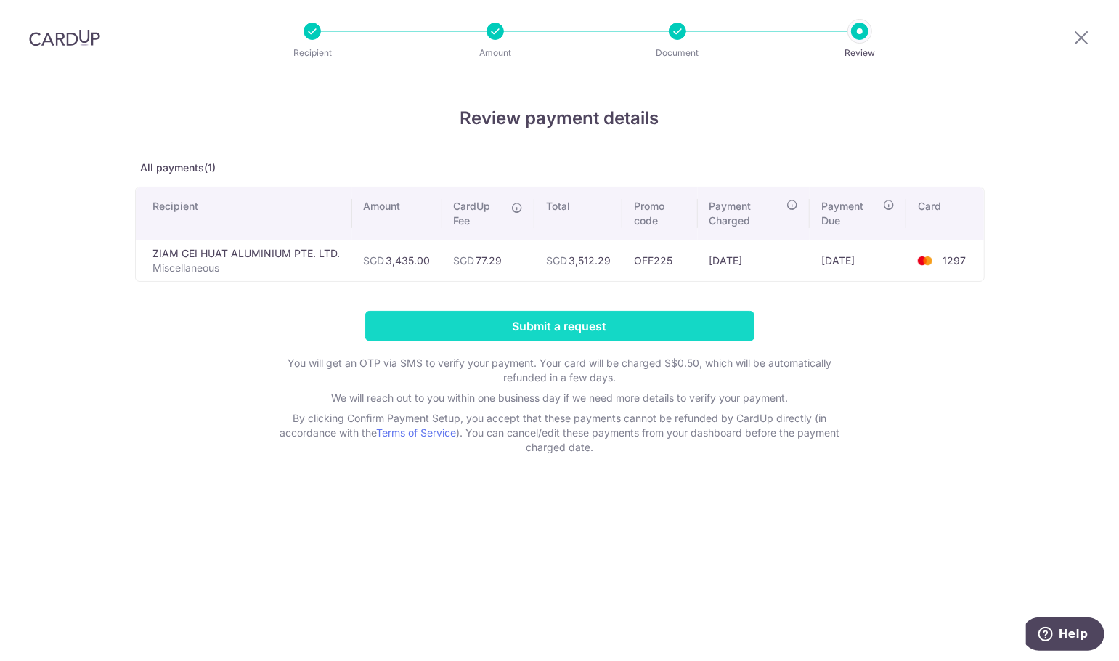
click at [643, 320] on input "Submit a request" at bounding box center [559, 326] width 389 height 31
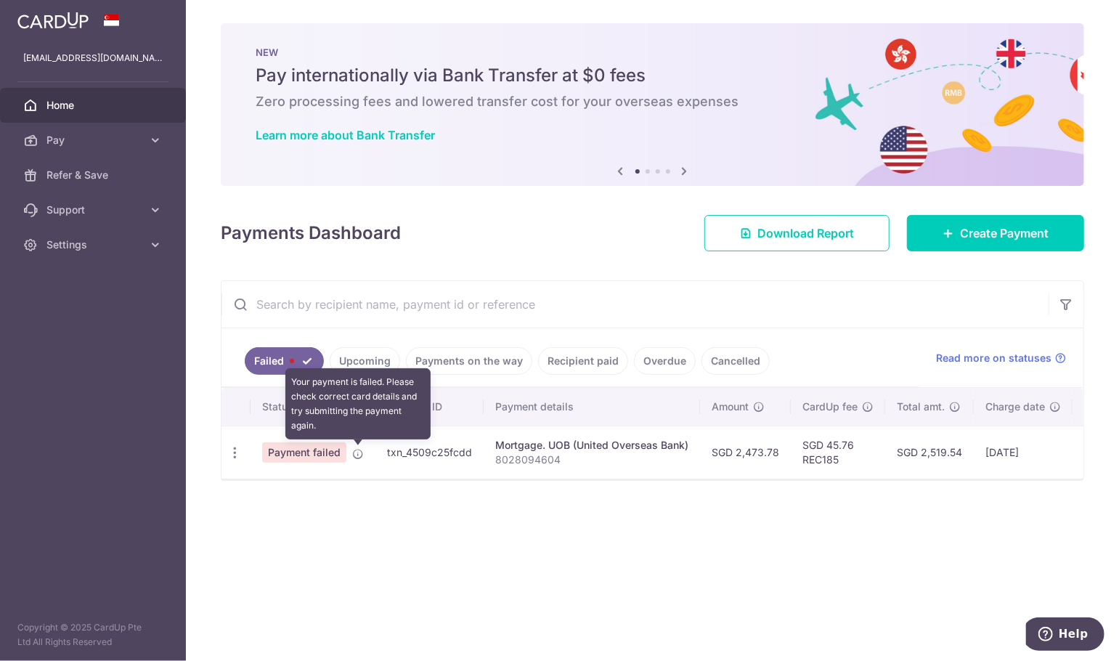
click at [358, 456] on icon at bounding box center [358, 454] width 12 height 12
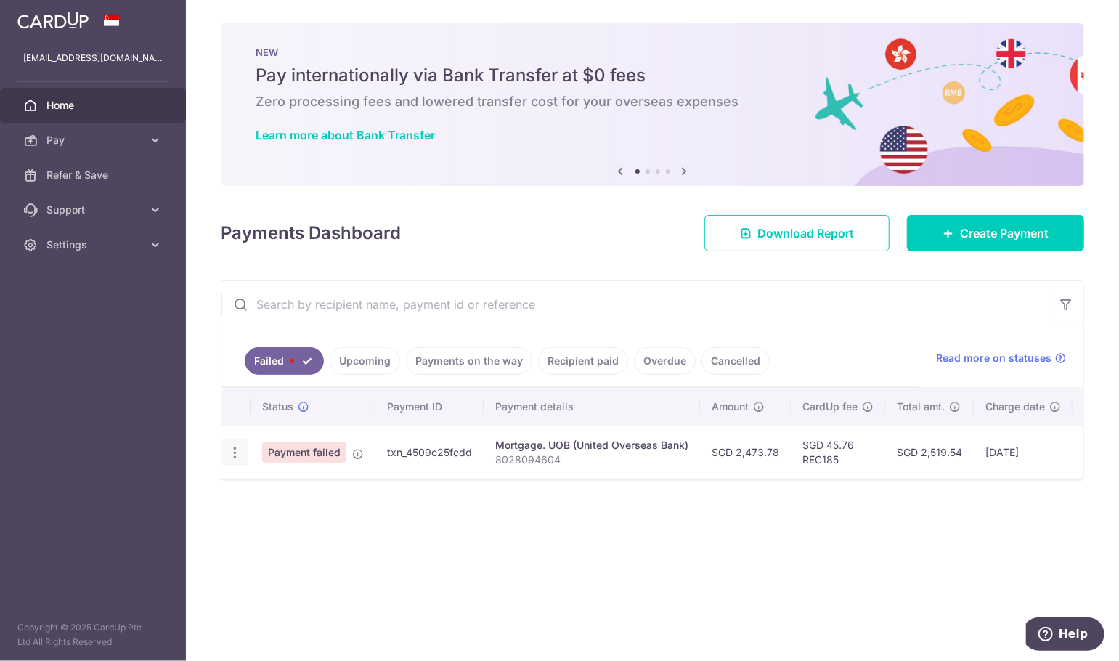
click at [234, 457] on icon "button" at bounding box center [234, 452] width 15 height 15
click at [301, 488] on span "Update payment" at bounding box center [312, 492] width 99 height 17
radio input "true"
type input "2,473.78"
type input "8028094604"
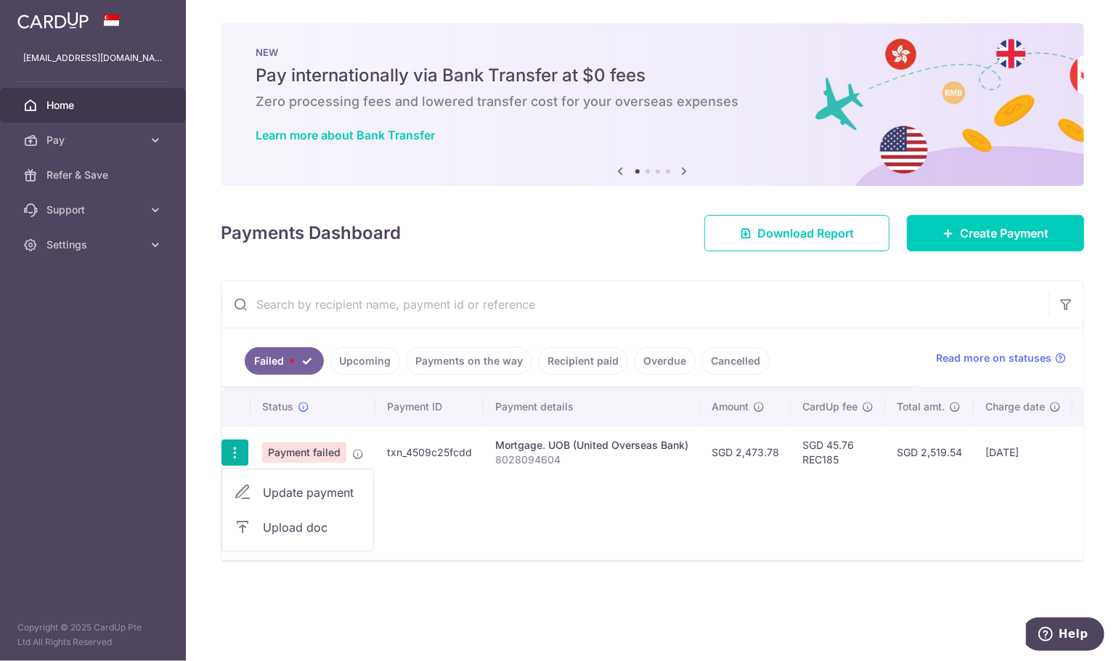
type input "REC185"
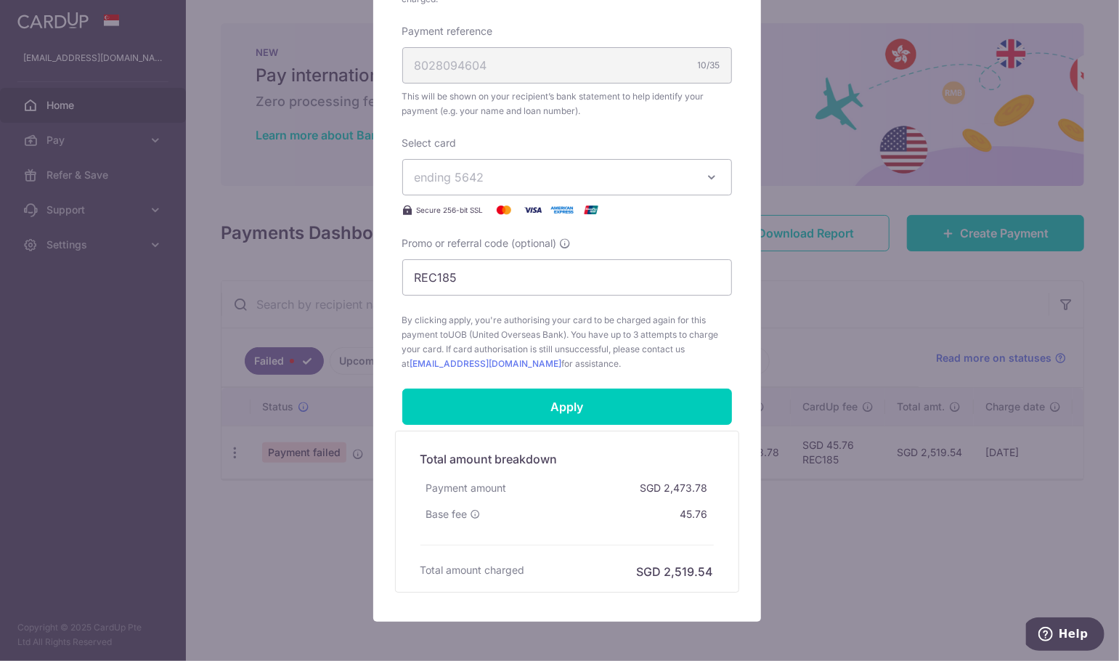
scroll to position [484, 0]
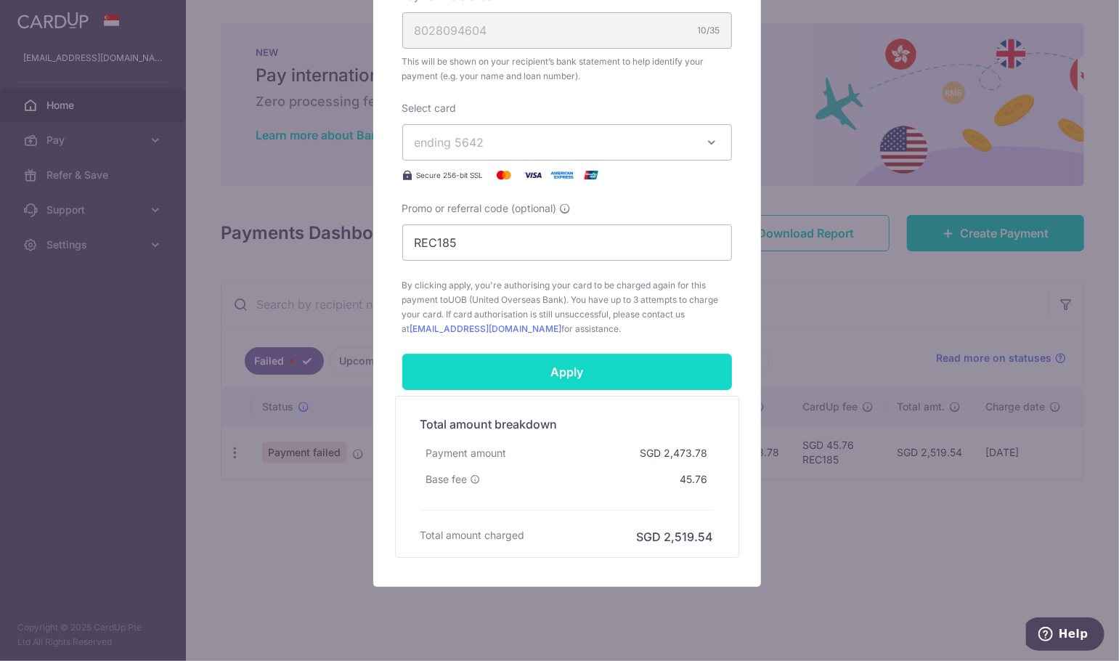
click at [625, 379] on input "Apply" at bounding box center [567, 372] width 330 height 36
